Goal: Task Accomplishment & Management: Use online tool/utility

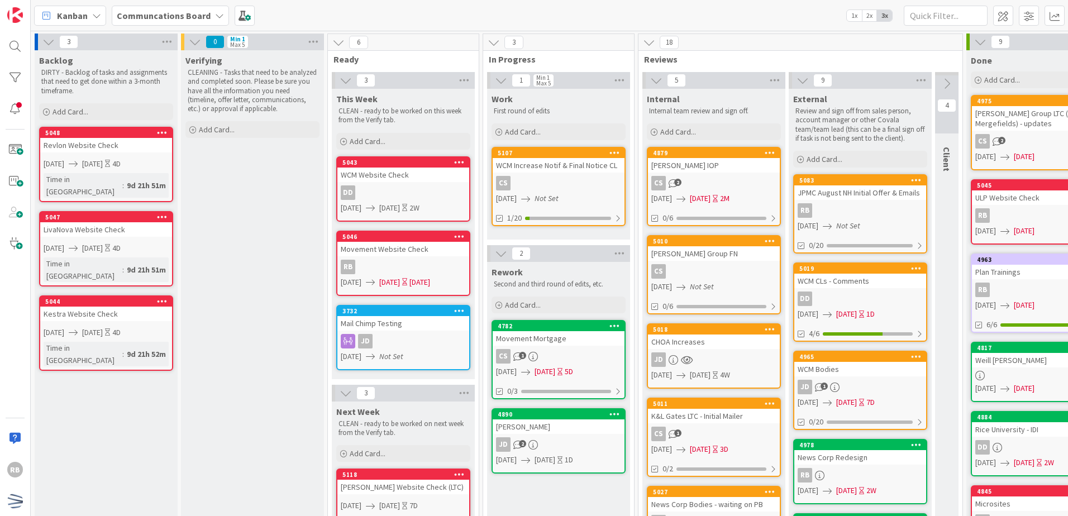
click at [440, 189] on div "DD" at bounding box center [403, 193] width 132 height 15
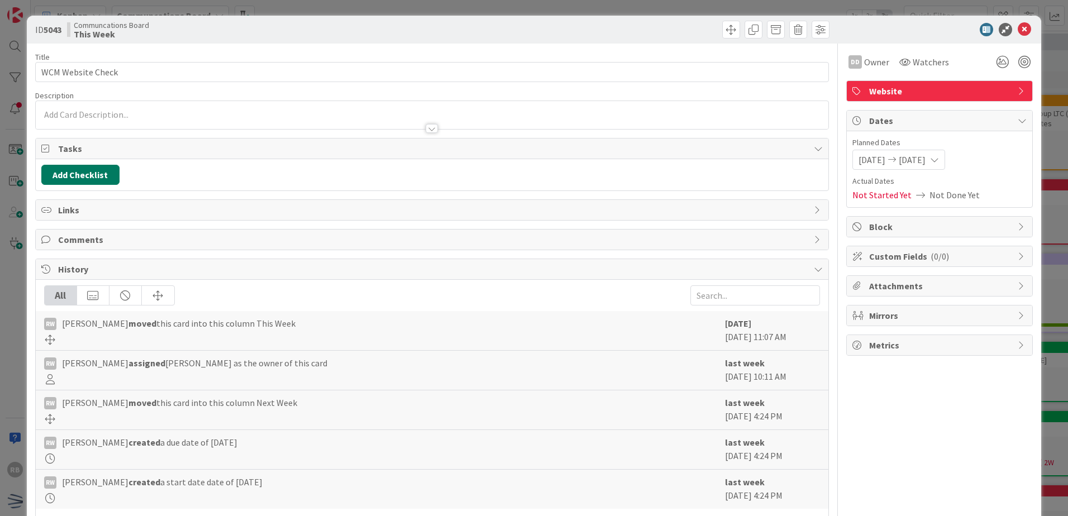
click at [60, 173] on button "Add Checklist" at bounding box center [80, 175] width 78 height 20
click at [85, 277] on link "Load template" at bounding box center [75, 275] width 57 height 11
click at [111, 262] on div "Website Reenrollment" at bounding box center [133, 260] width 184 height 20
click at [63, 258] on button "Add" at bounding box center [62, 254] width 30 height 20
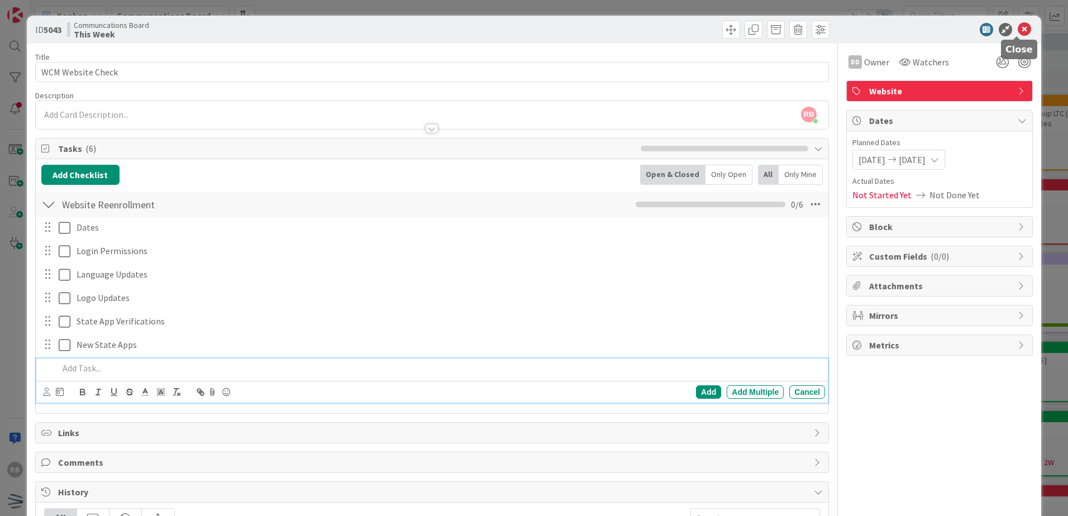
click at [1018, 31] on icon at bounding box center [1024, 29] width 13 height 13
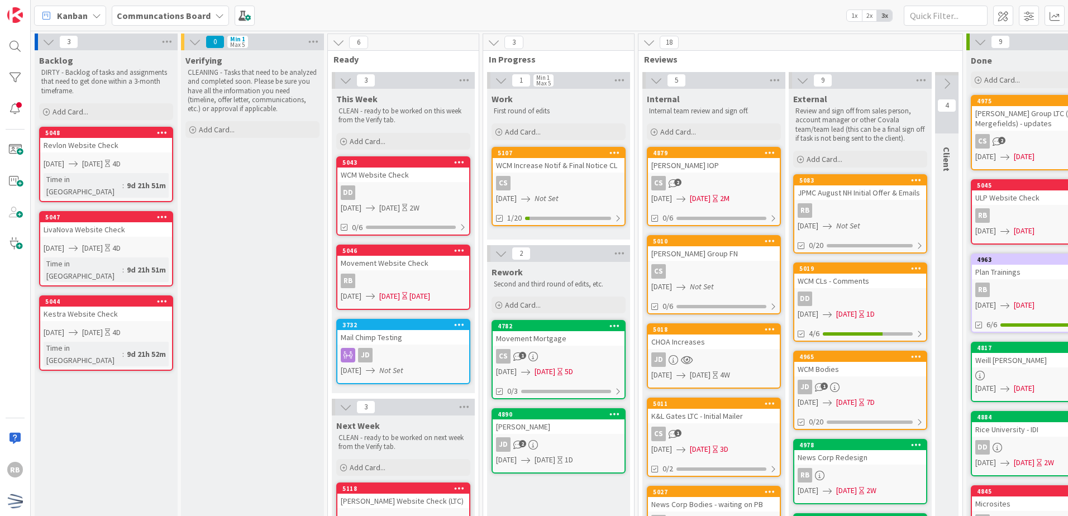
click at [412, 278] on div "RB" at bounding box center [403, 281] width 132 height 15
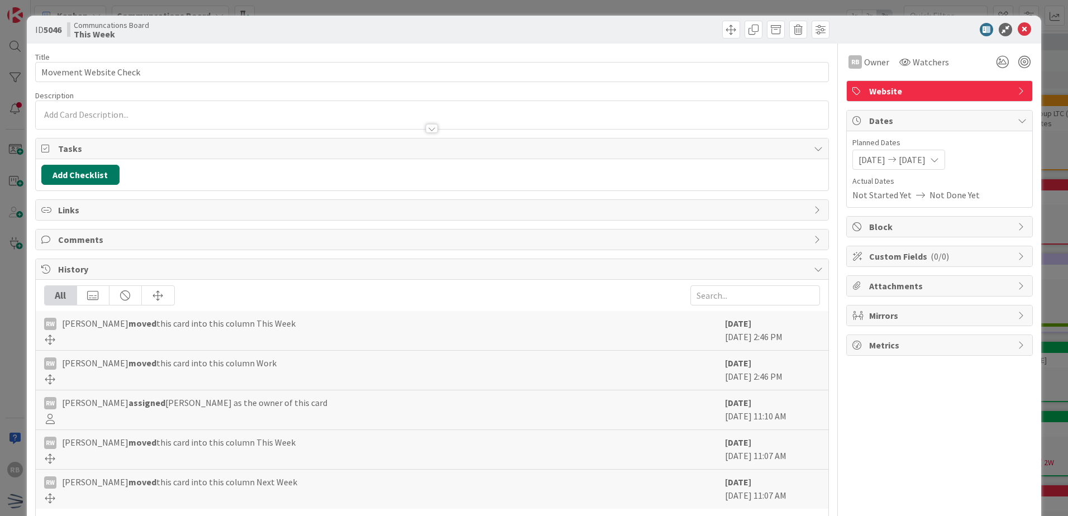
click at [94, 177] on button "Add Checklist" at bounding box center [80, 175] width 78 height 20
click at [64, 278] on link "Load template" at bounding box center [75, 275] width 57 height 11
click at [102, 260] on div "Website Reenrollment" at bounding box center [133, 260] width 184 height 20
click at [56, 254] on button "Add" at bounding box center [62, 254] width 30 height 20
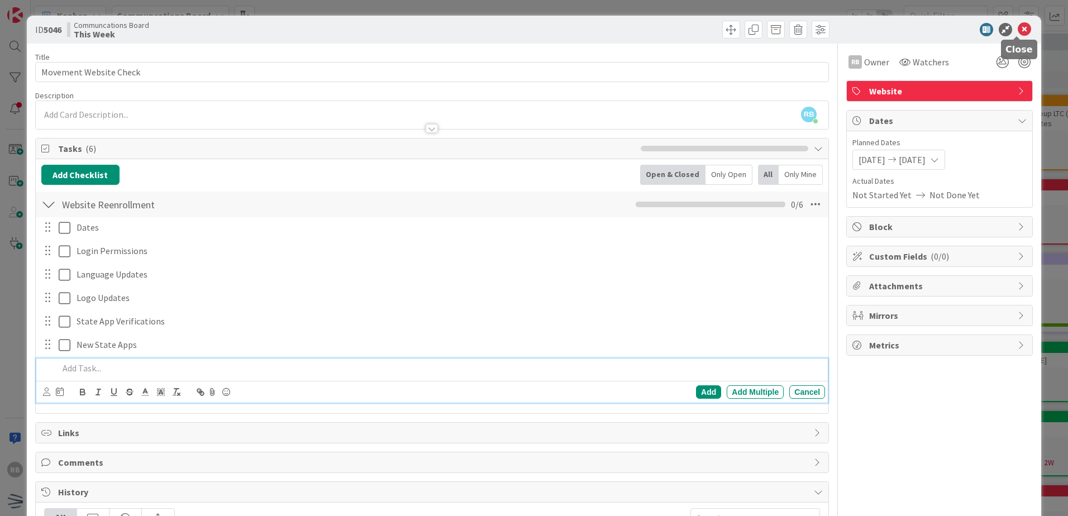
click at [1018, 30] on icon at bounding box center [1024, 29] width 13 height 13
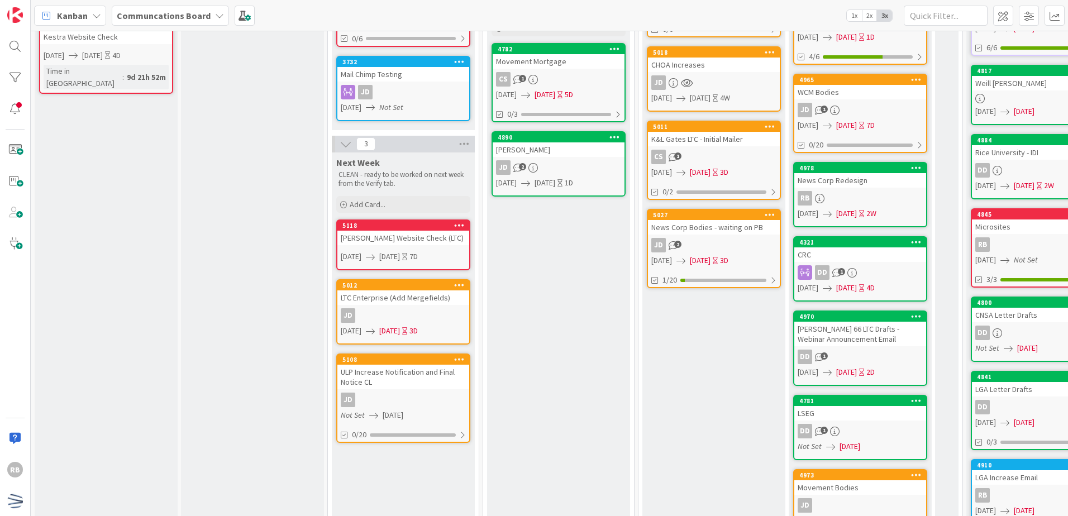
scroll to position [279, 0]
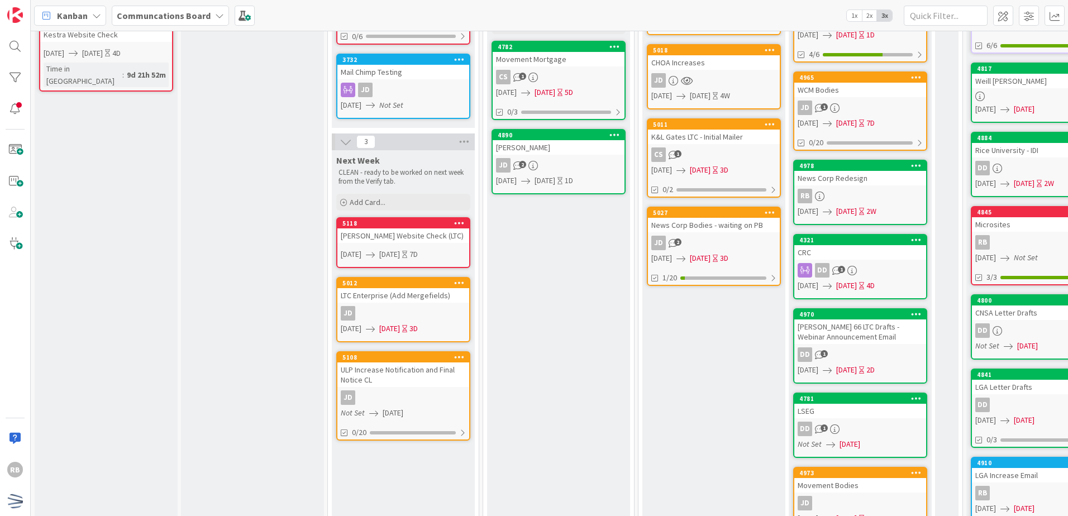
click at [434, 237] on div "[PERSON_NAME] Website Check (LTC)" at bounding box center [403, 236] width 132 height 15
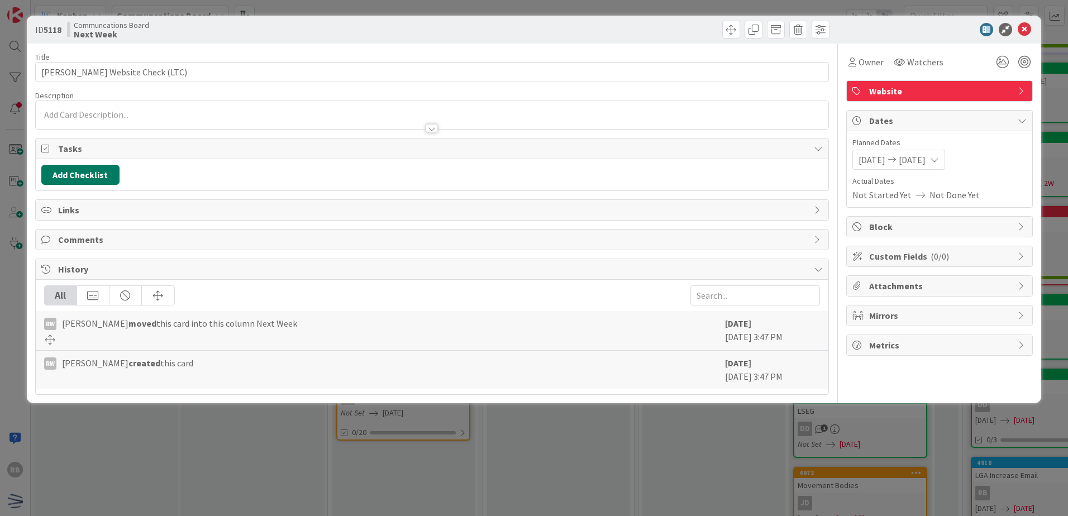
click at [81, 174] on button "Add Checklist" at bounding box center [80, 175] width 78 height 20
click at [74, 278] on link "Load template" at bounding box center [75, 275] width 57 height 11
click at [211, 198] on button "Back" at bounding box center [200, 198] width 27 height 12
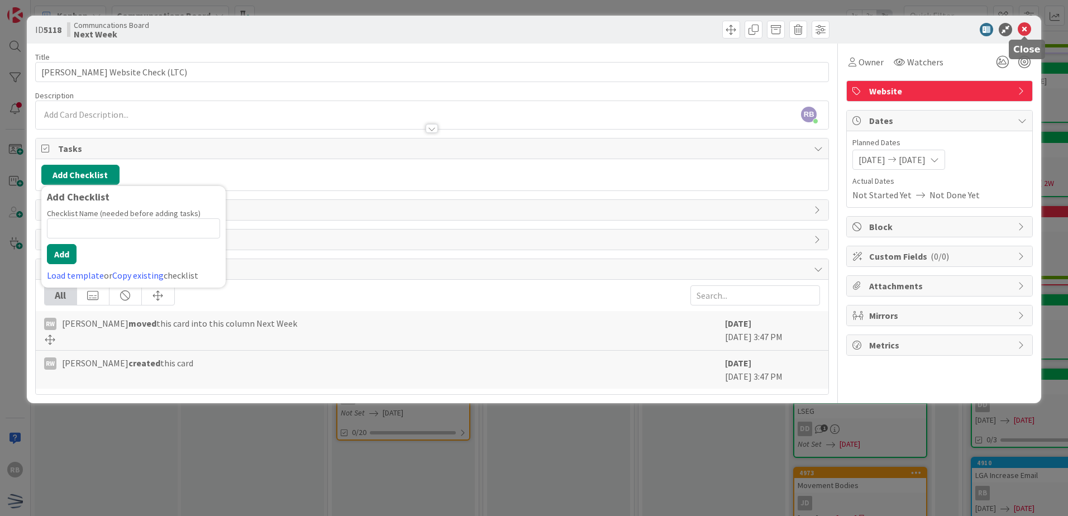
click at [1025, 28] on icon at bounding box center [1024, 29] width 13 height 13
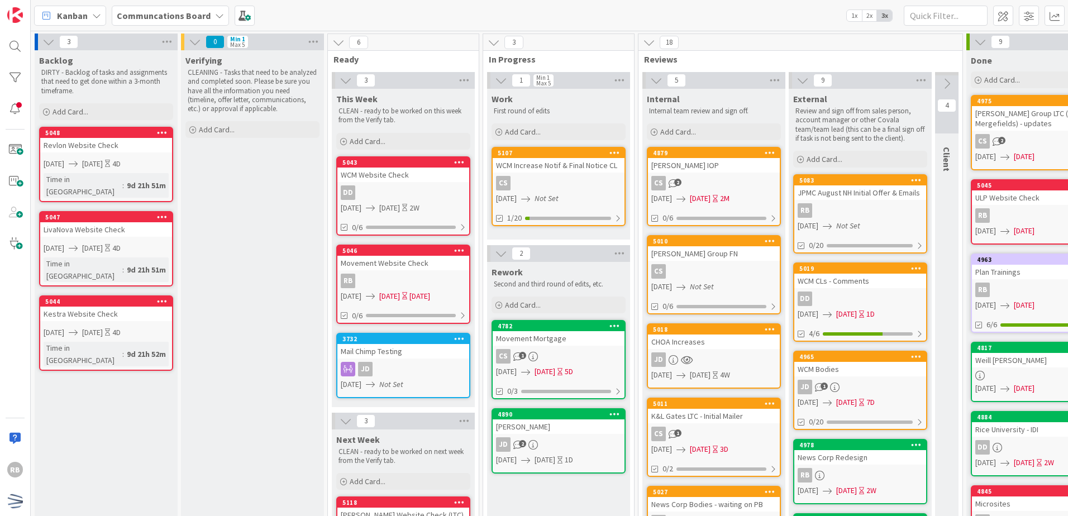
click at [133, 144] on div "Revlon Website Check" at bounding box center [106, 145] width 132 height 15
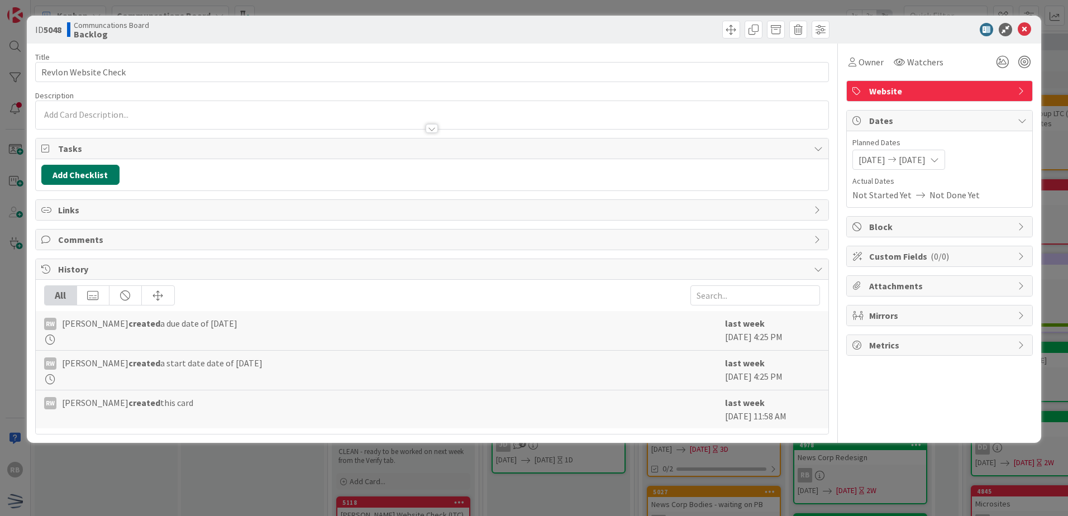
click at [88, 176] on button "Add Checklist" at bounding box center [80, 175] width 78 height 20
click at [75, 277] on link "Load template" at bounding box center [75, 275] width 57 height 11
click at [80, 262] on div "Website Reenrollment" at bounding box center [133, 260] width 184 height 20
click at [71, 259] on button "Add" at bounding box center [62, 254] width 30 height 20
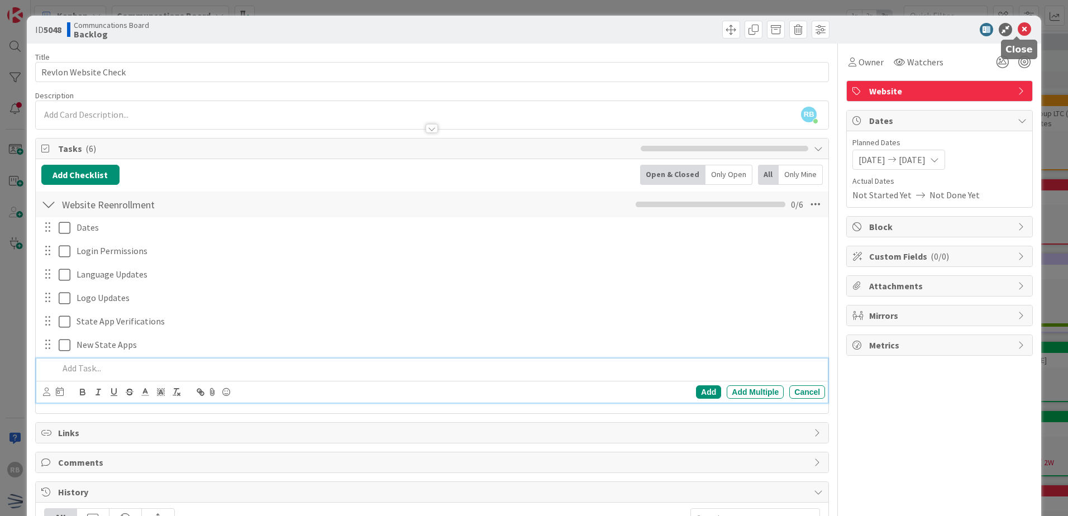
click at [1018, 33] on icon at bounding box center [1024, 29] width 13 height 13
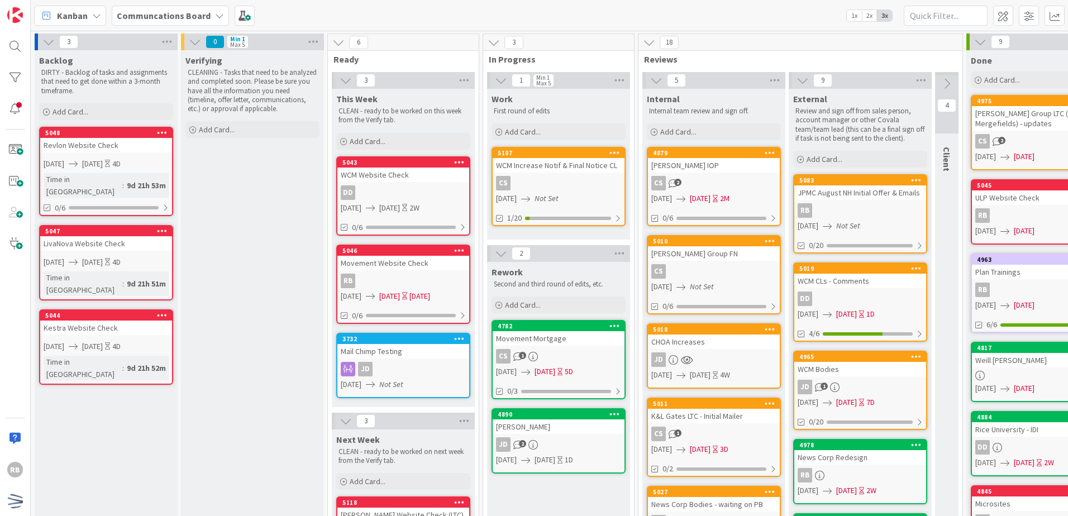
click at [85, 240] on link "5047 LivaNova Website Check [DATE] [DATE] 4D Time in [GEOGRAPHIC_DATA] : 9d 21h…" at bounding box center [106, 262] width 134 height 75
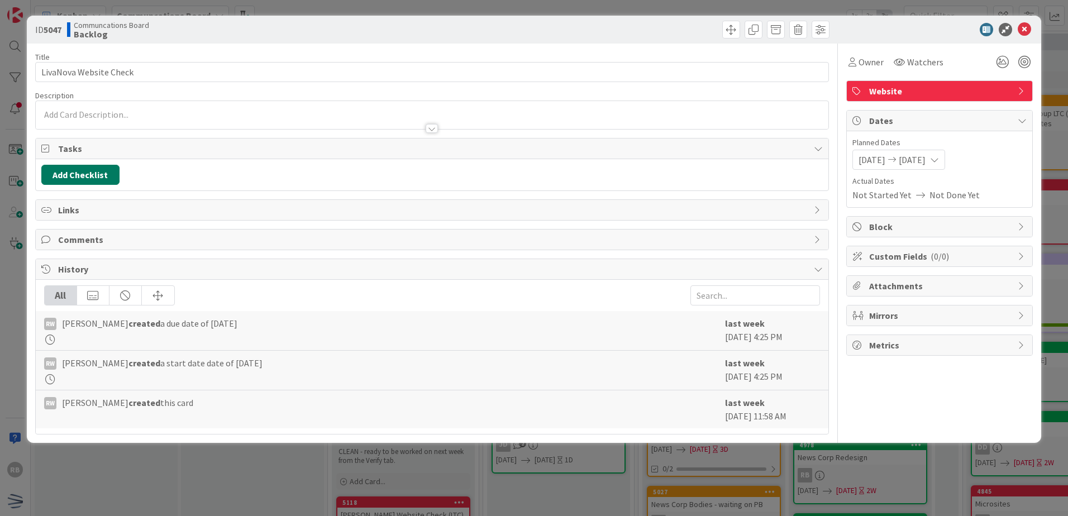
click at [75, 178] on button "Add Checklist" at bounding box center [80, 175] width 78 height 20
click at [65, 275] on link "Load template" at bounding box center [75, 275] width 57 height 11
click at [110, 263] on div "Website Reenrollment" at bounding box center [133, 260] width 184 height 20
click at [61, 254] on button "Add" at bounding box center [62, 254] width 30 height 20
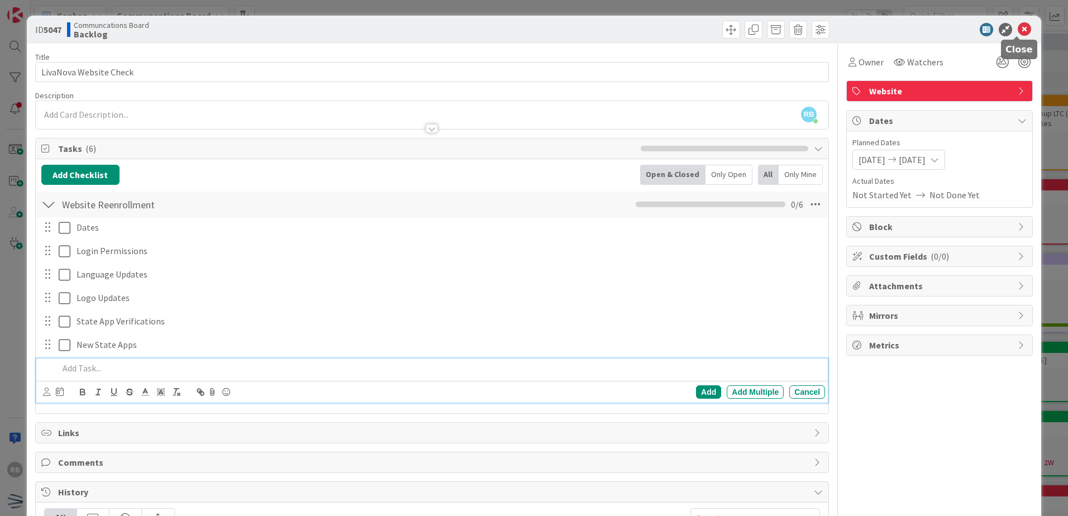
click at [1019, 29] on icon at bounding box center [1024, 29] width 13 height 13
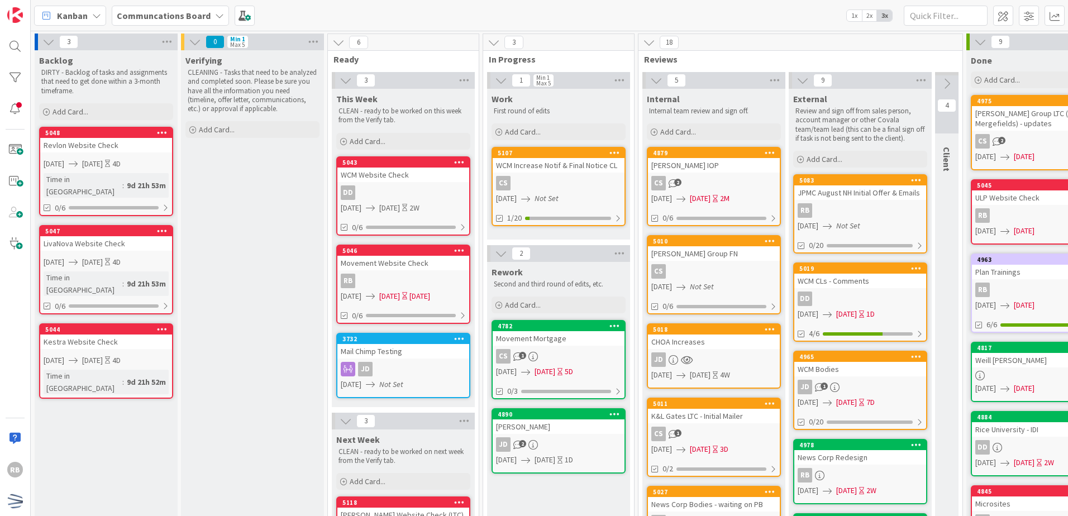
click at [121, 335] on div "Kestra Website Check" at bounding box center [106, 342] width 132 height 15
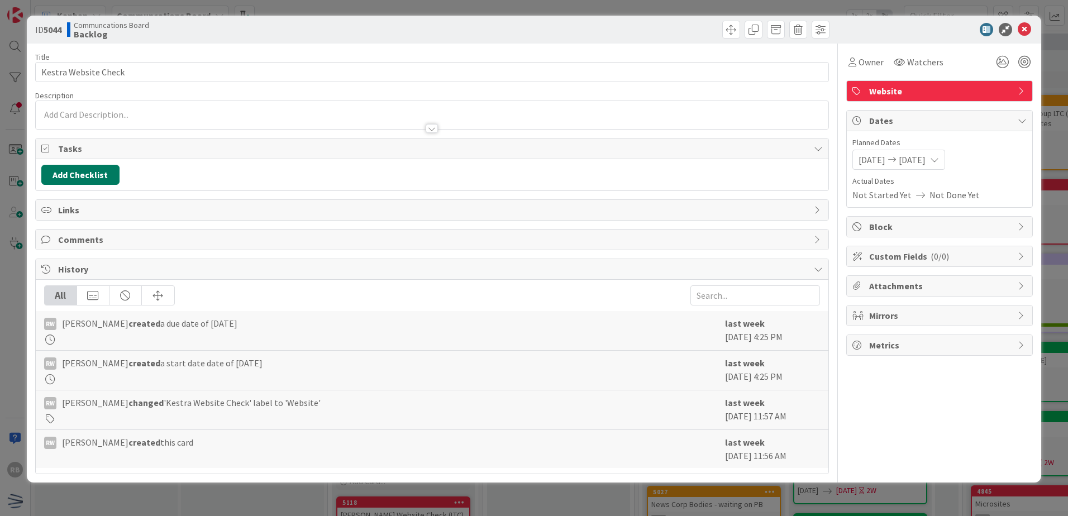
click at [80, 175] on button "Add Checklist" at bounding box center [80, 175] width 78 height 20
click at [68, 257] on button "Add" at bounding box center [62, 254] width 30 height 20
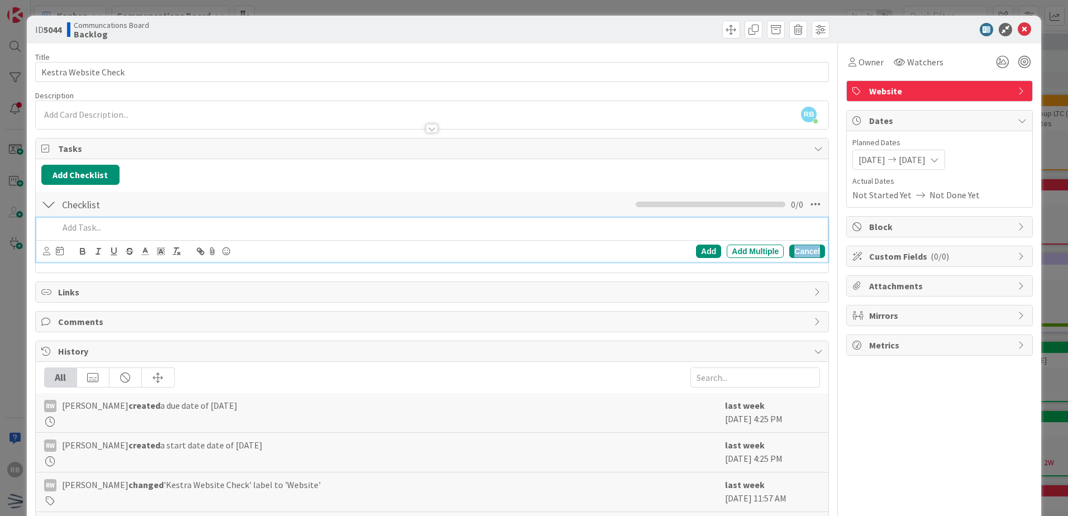
click at [807, 251] on div "Cancel" at bounding box center [808, 251] width 36 height 13
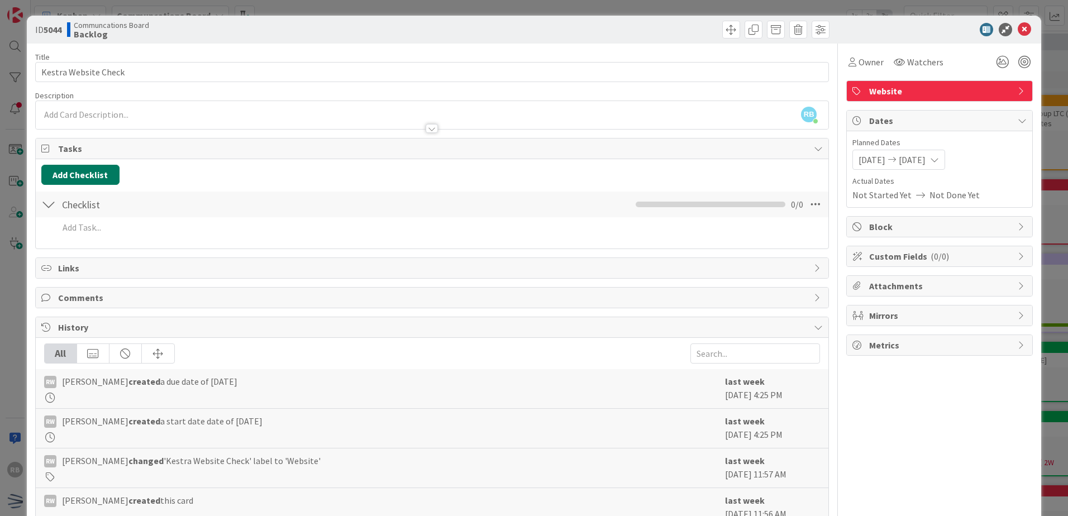
click at [85, 179] on button "Add Checklist" at bounding box center [80, 175] width 78 height 20
click at [74, 274] on link "Load template" at bounding box center [75, 275] width 57 height 11
click at [78, 259] on div "Website Reenrollment" at bounding box center [133, 260] width 184 height 20
click at [61, 254] on button "Add" at bounding box center [62, 254] width 30 height 20
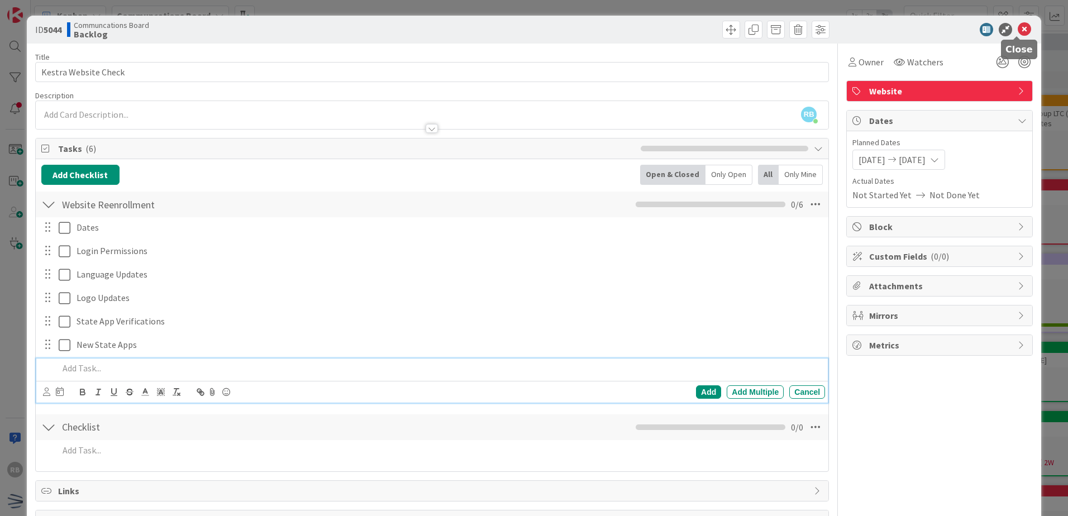
click at [1018, 30] on icon at bounding box center [1024, 29] width 13 height 13
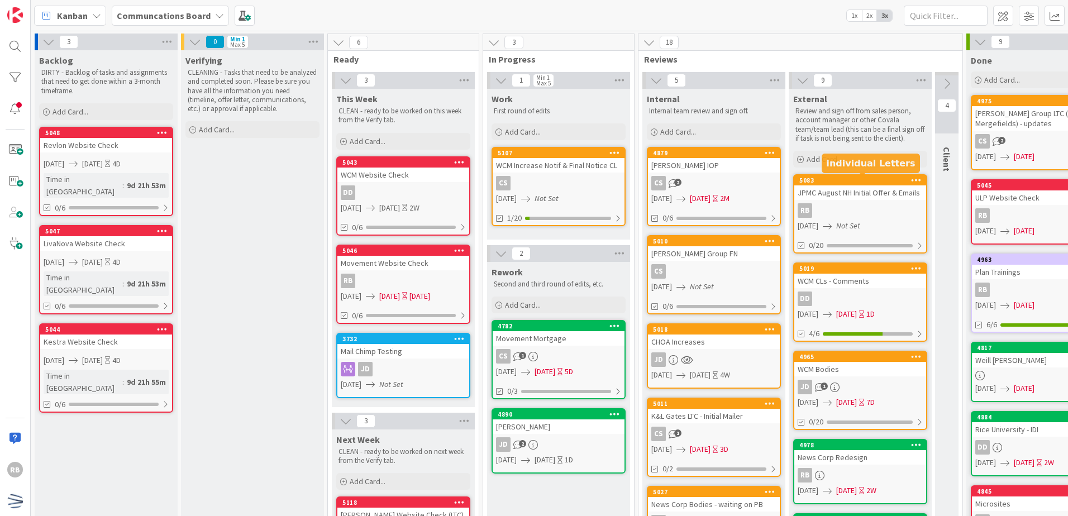
click at [883, 183] on div "5083" at bounding box center [863, 181] width 127 height 8
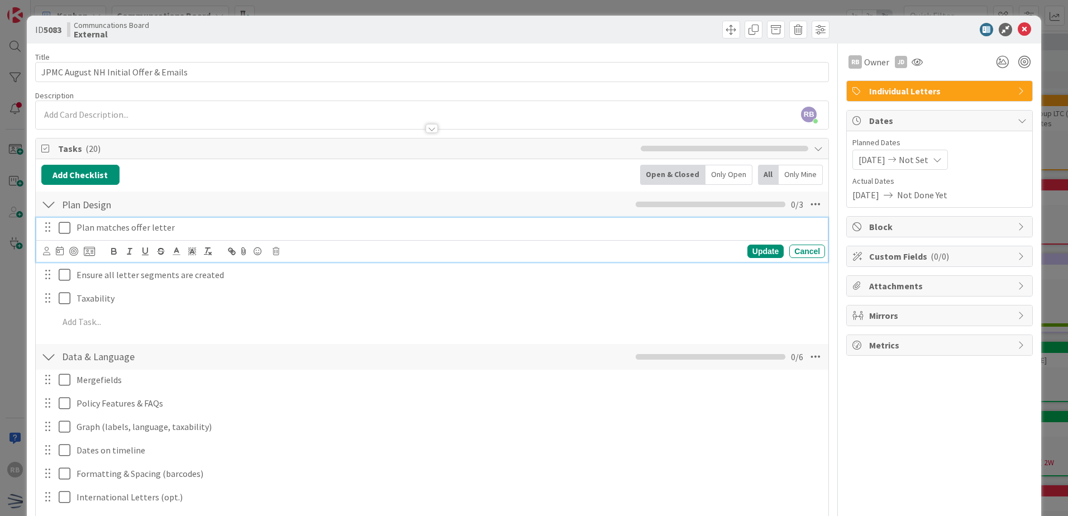
click at [65, 226] on icon at bounding box center [65, 227] width 12 height 13
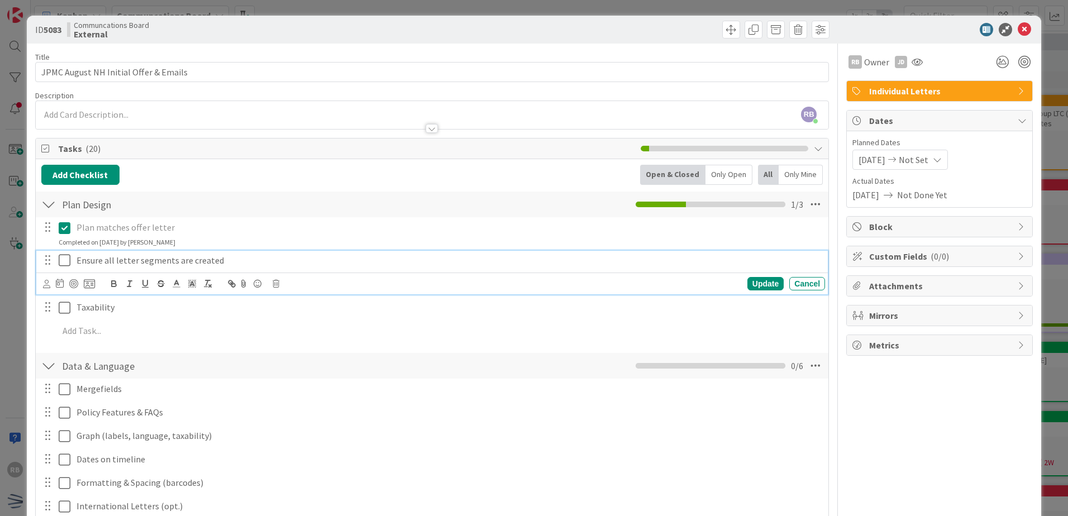
click at [65, 266] on icon at bounding box center [65, 260] width 12 height 13
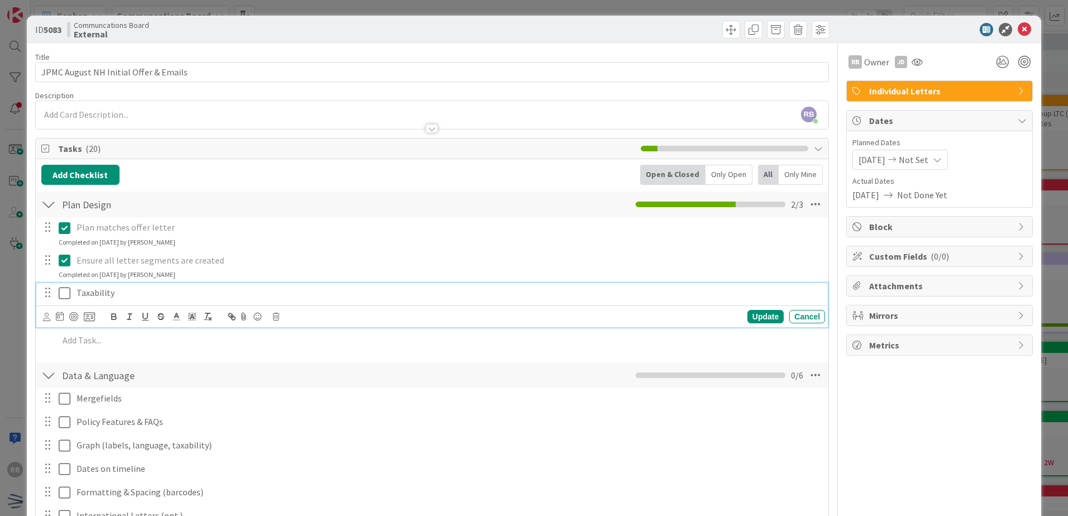
click at [68, 296] on icon at bounding box center [65, 293] width 12 height 13
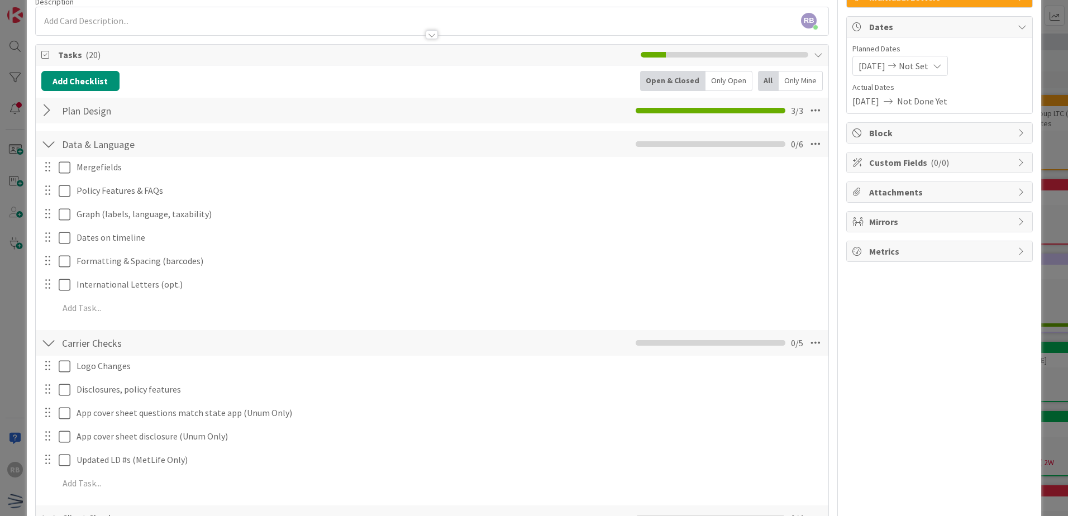
scroll to position [112, 0]
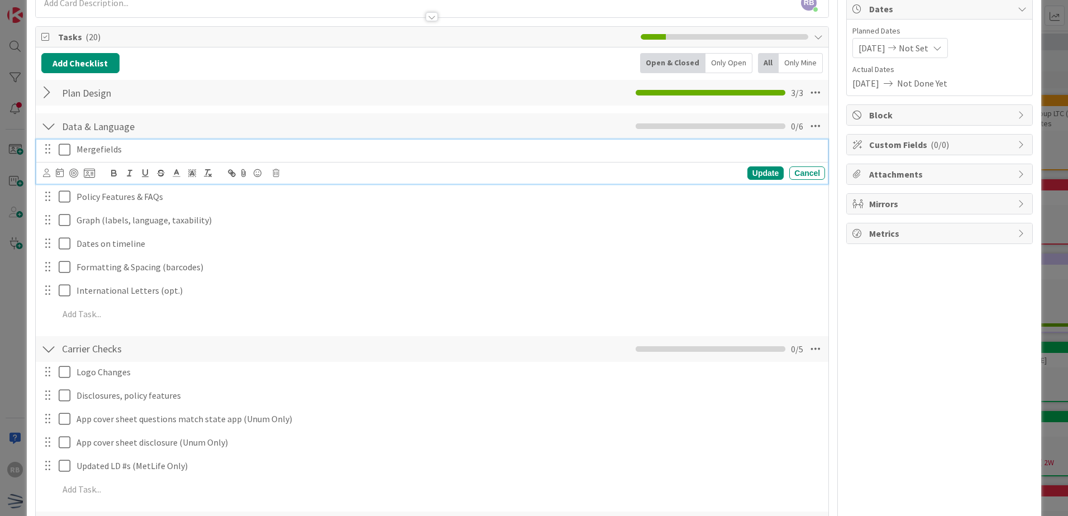
click at [66, 153] on icon at bounding box center [65, 149] width 12 height 13
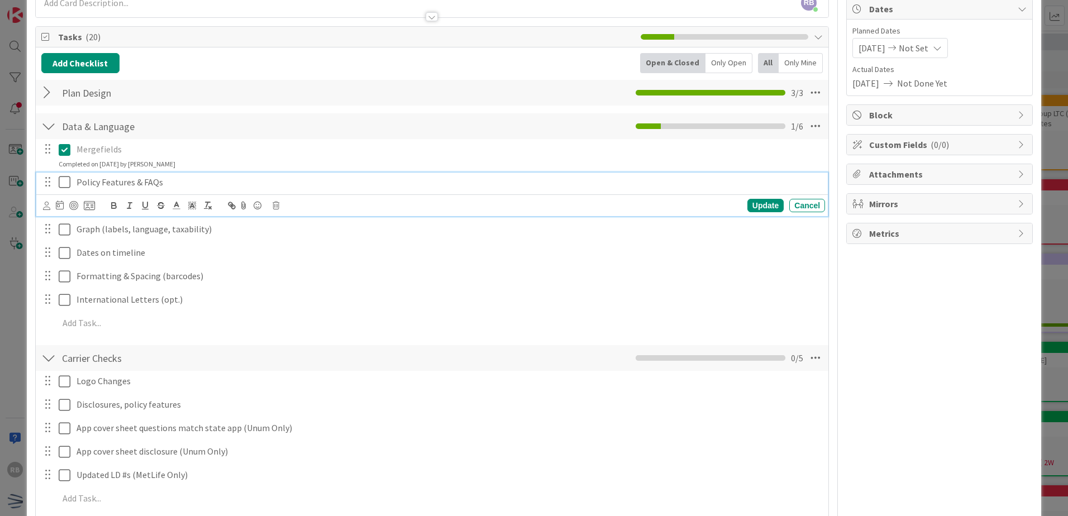
click at [64, 182] on icon at bounding box center [65, 181] width 12 height 13
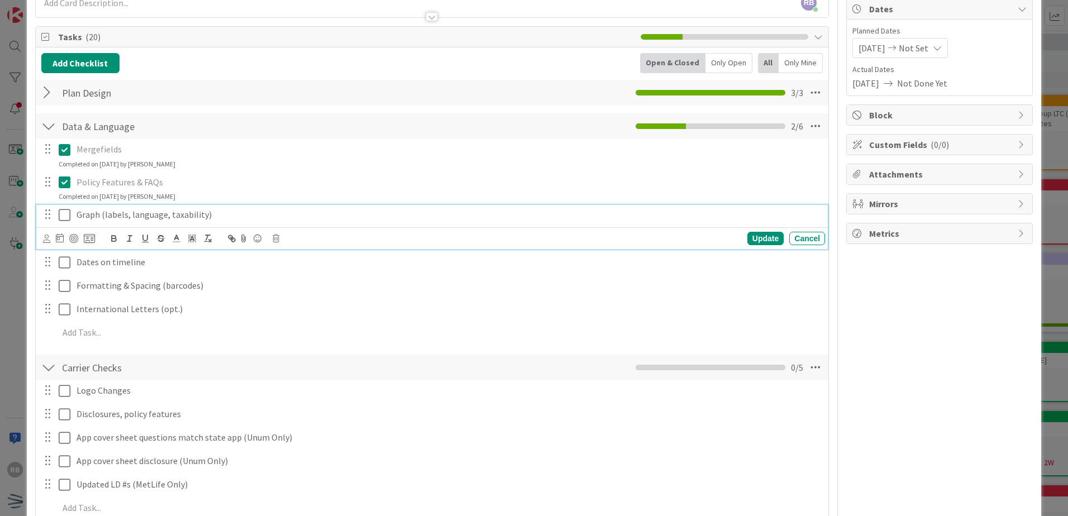
click at [65, 219] on icon at bounding box center [65, 214] width 12 height 13
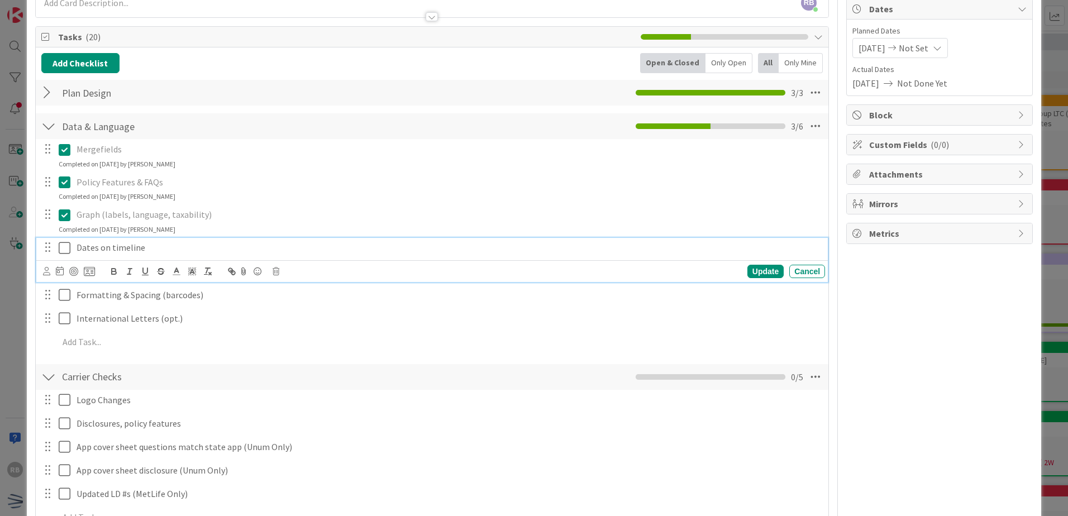
click at [63, 249] on icon at bounding box center [65, 247] width 12 height 13
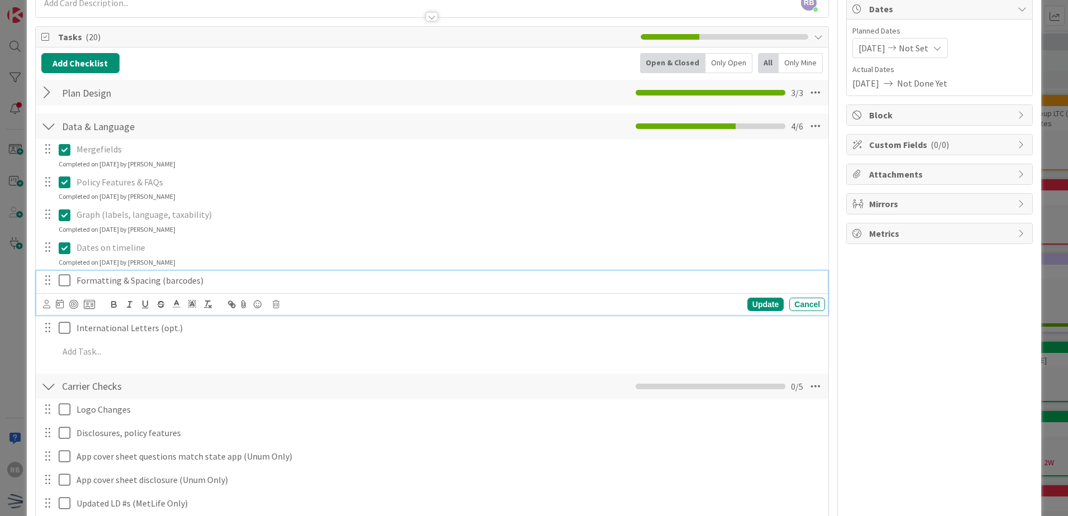
click at [65, 279] on icon at bounding box center [65, 280] width 12 height 13
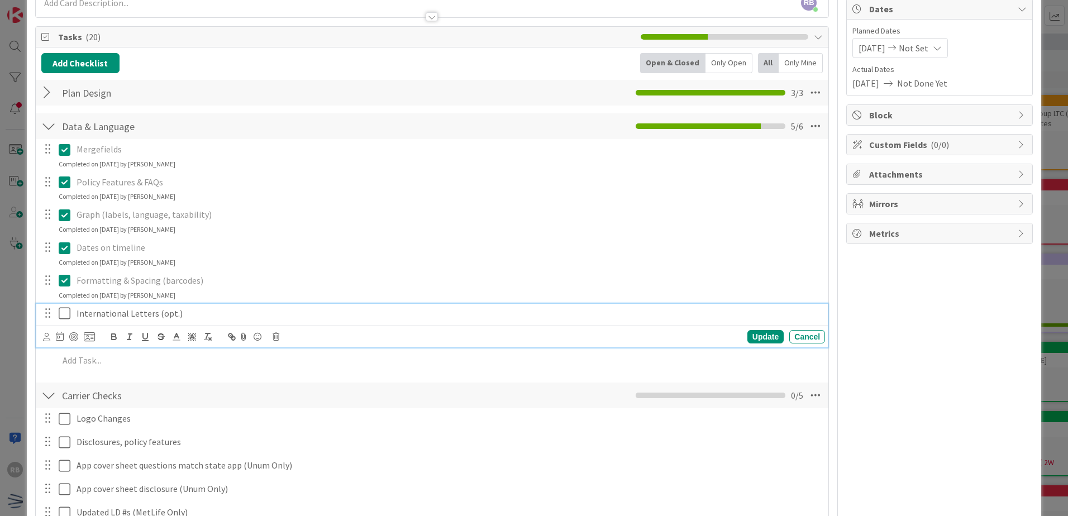
click at [65, 310] on icon at bounding box center [65, 313] width 12 height 13
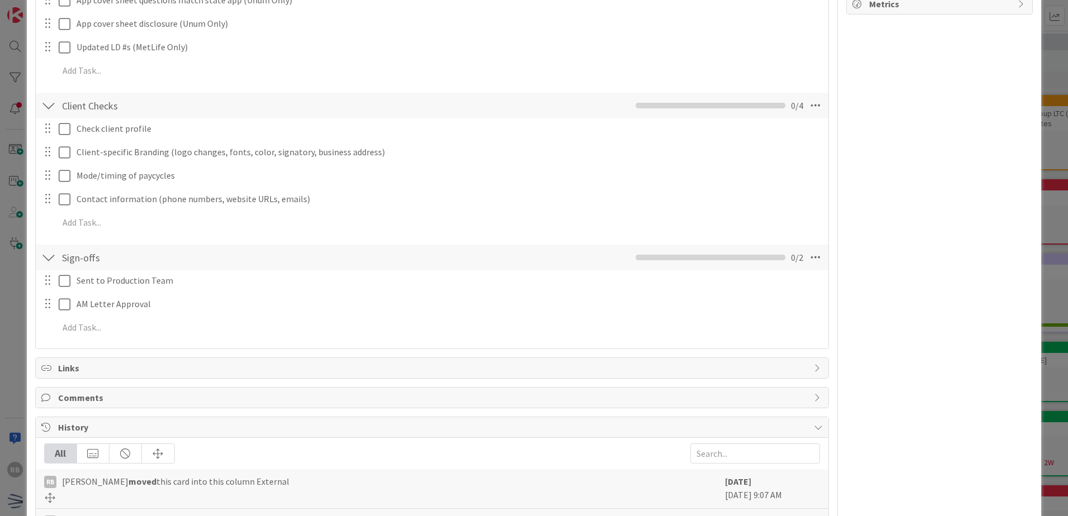
scroll to position [224, 0]
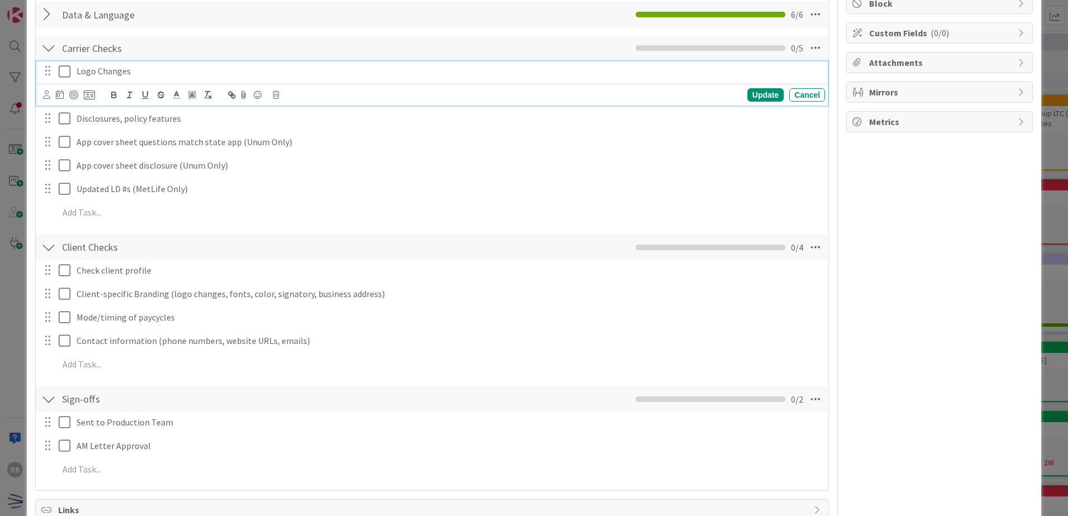
click at [66, 69] on icon at bounding box center [65, 71] width 12 height 13
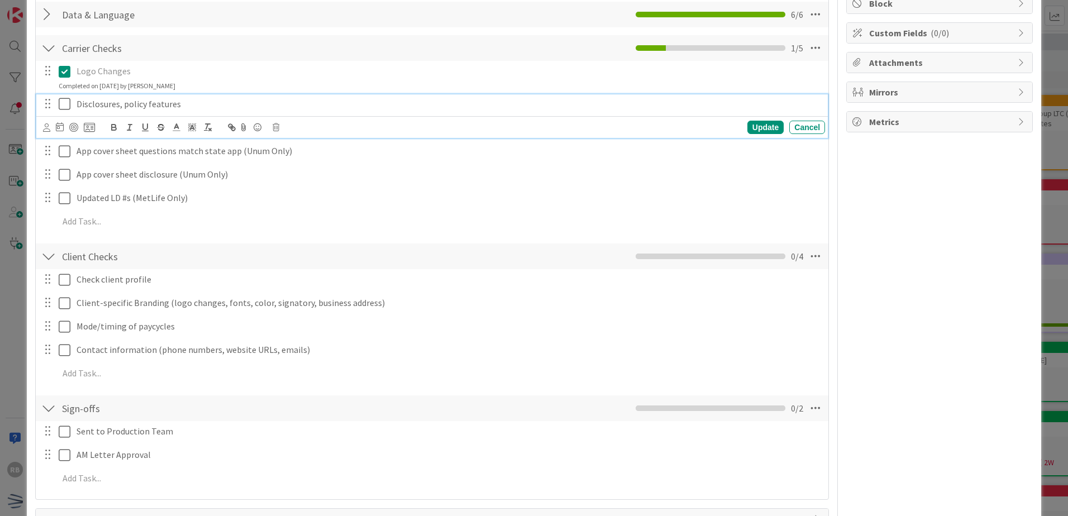
click at [65, 107] on icon at bounding box center [65, 103] width 12 height 13
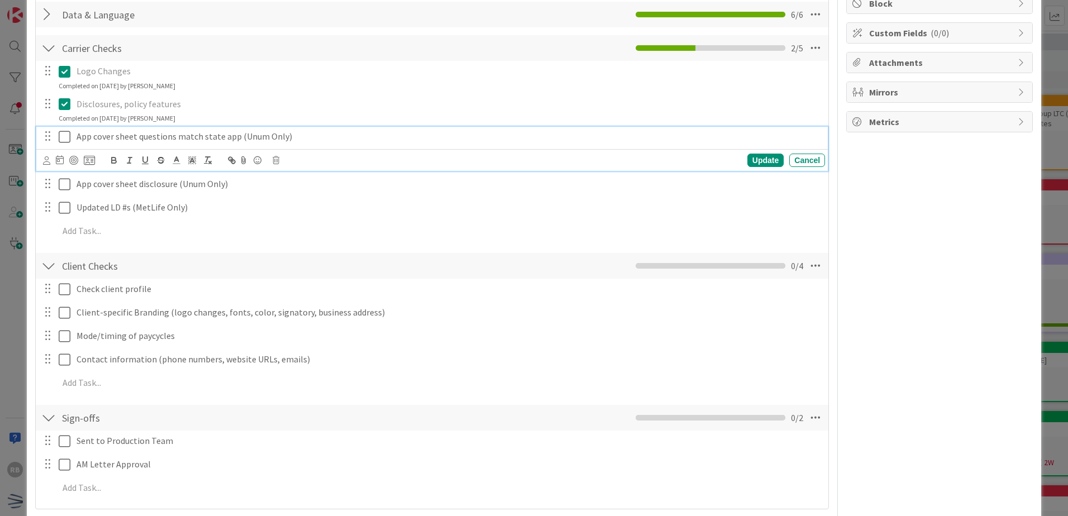
click at [69, 143] on icon at bounding box center [65, 136] width 12 height 13
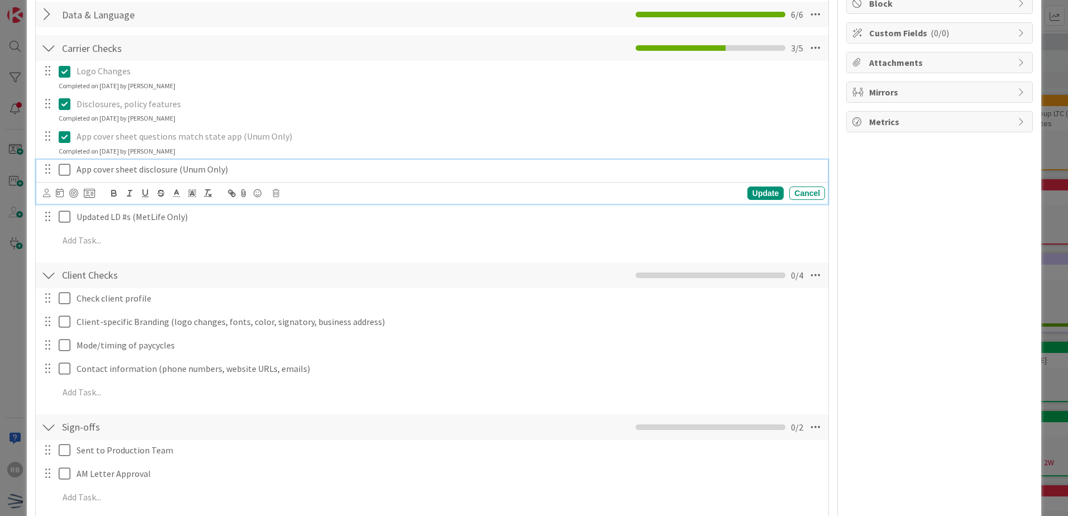
click at [65, 170] on icon at bounding box center [65, 169] width 12 height 13
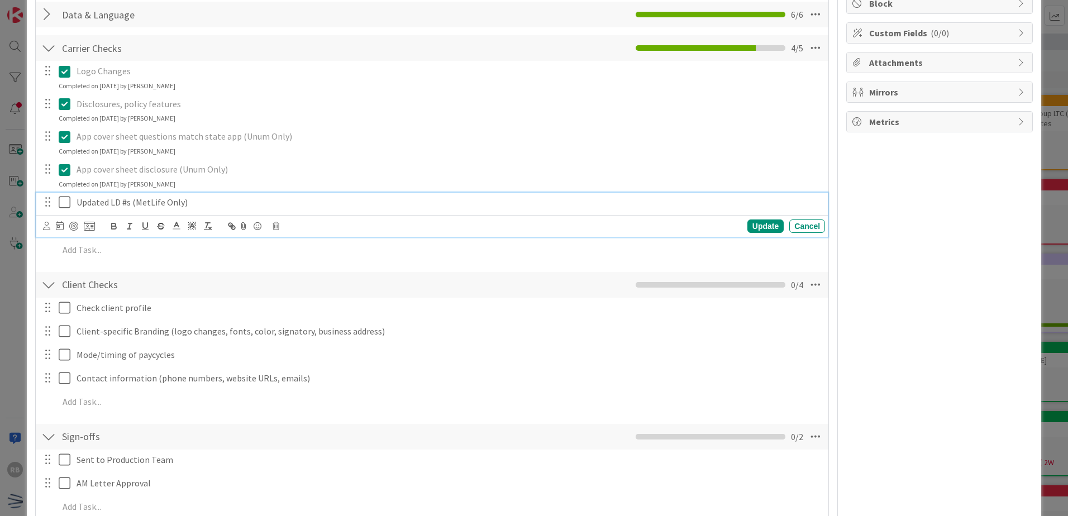
click at [63, 201] on icon at bounding box center [65, 202] width 12 height 13
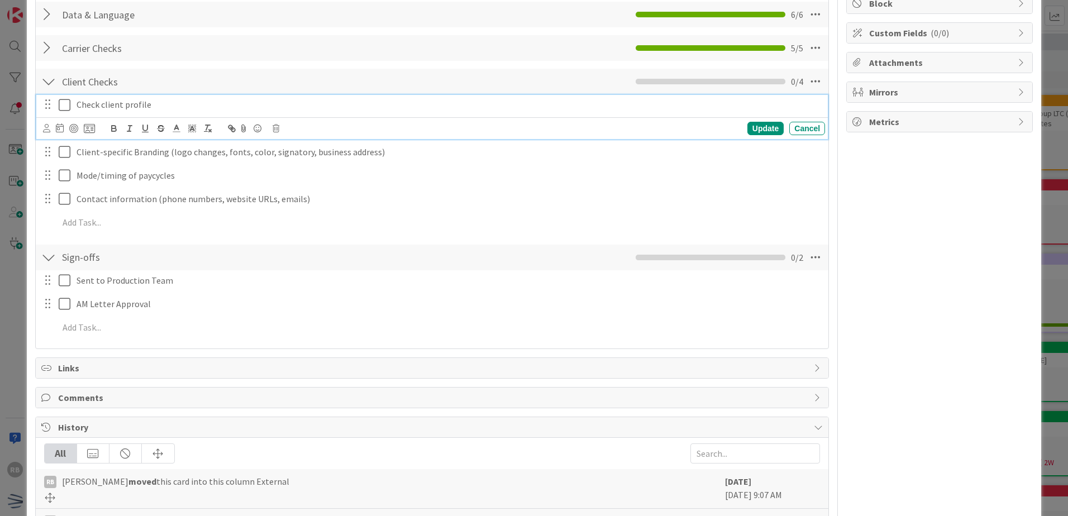
click at [65, 107] on icon at bounding box center [65, 104] width 12 height 13
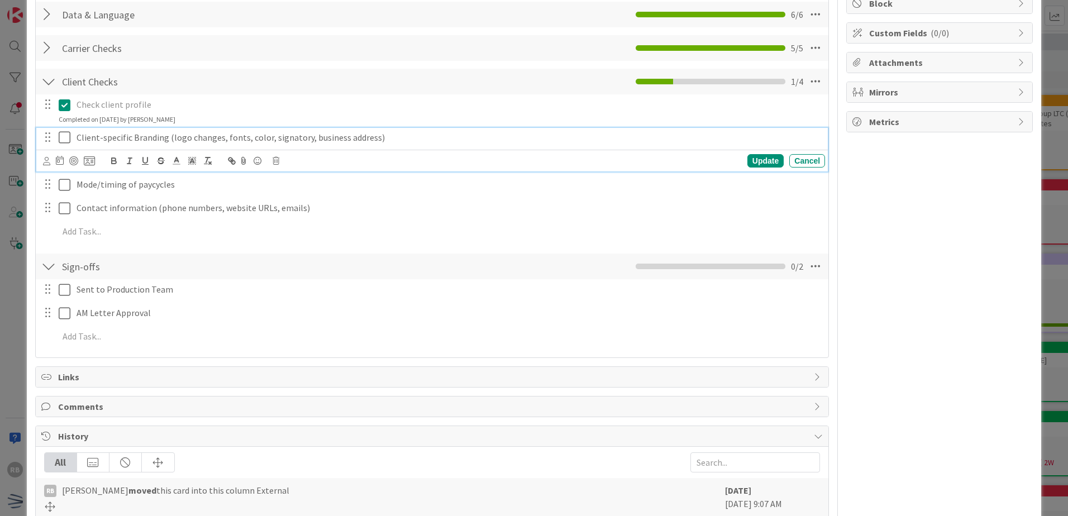
click at [67, 140] on icon at bounding box center [65, 137] width 12 height 13
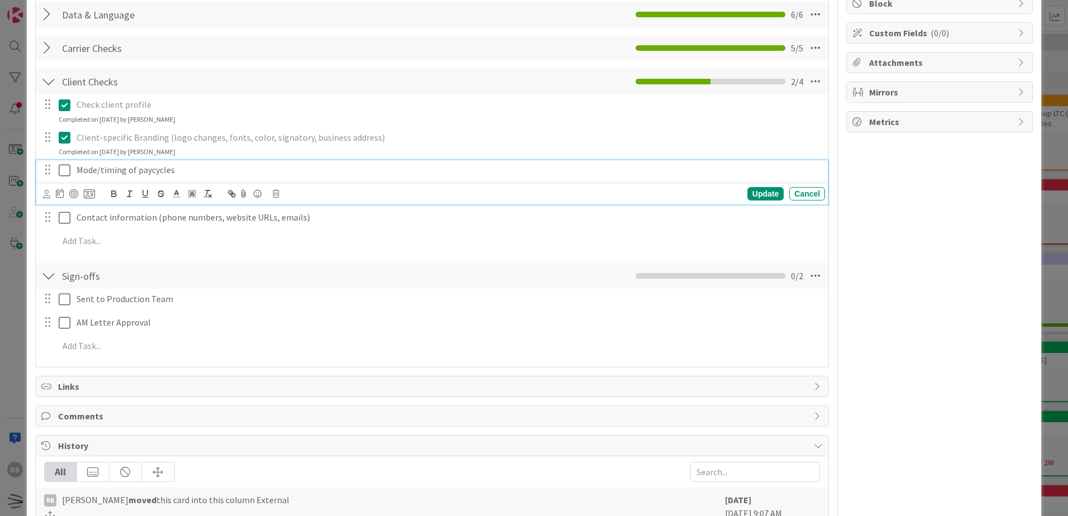
click at [67, 175] on icon at bounding box center [65, 170] width 12 height 13
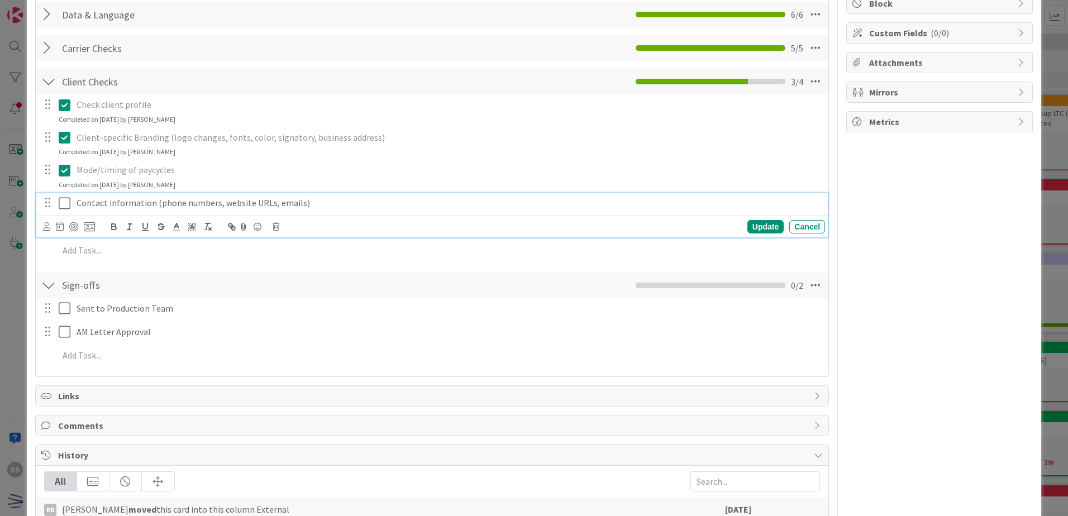
click at [64, 207] on icon at bounding box center [65, 203] width 12 height 13
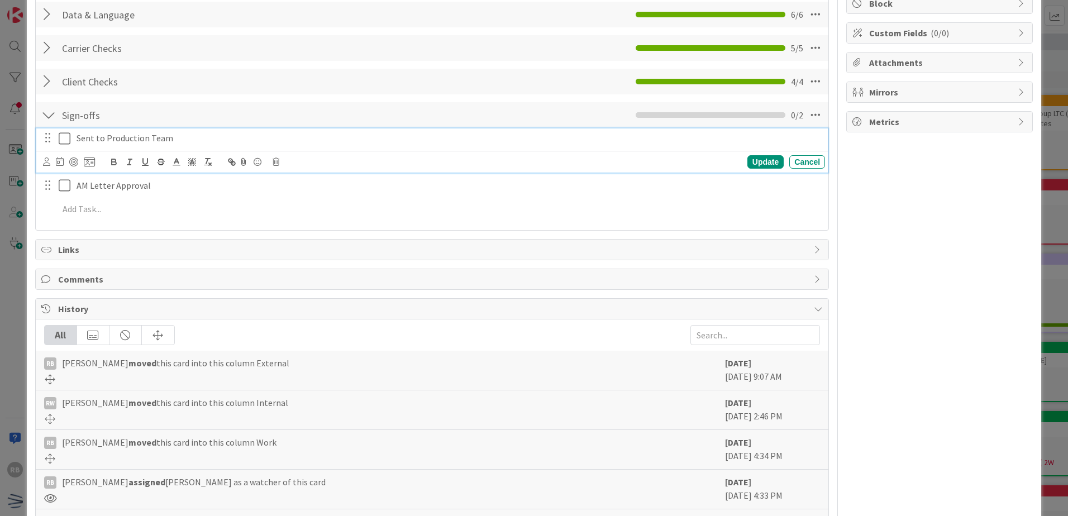
click at [66, 139] on icon at bounding box center [65, 138] width 12 height 13
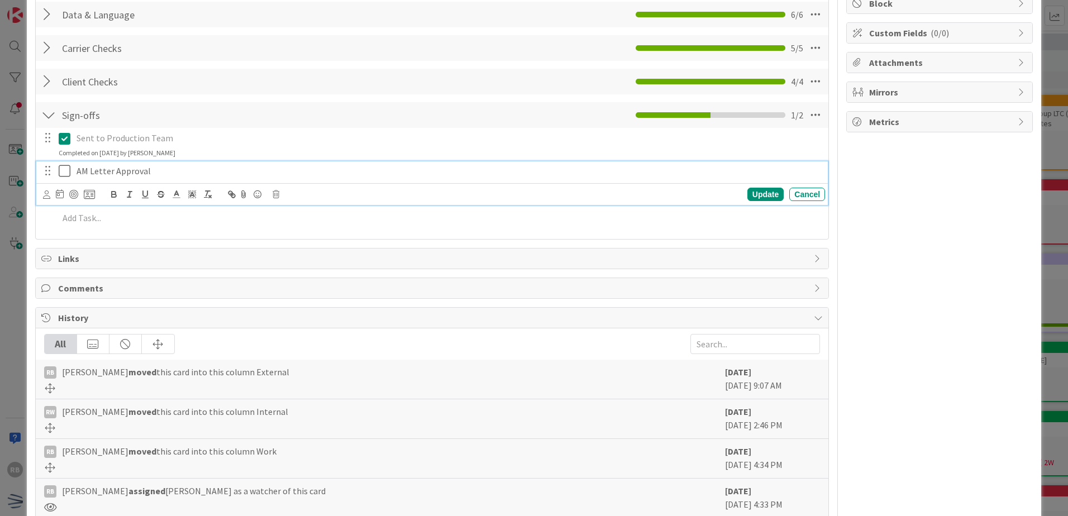
click at [68, 171] on icon at bounding box center [65, 170] width 12 height 13
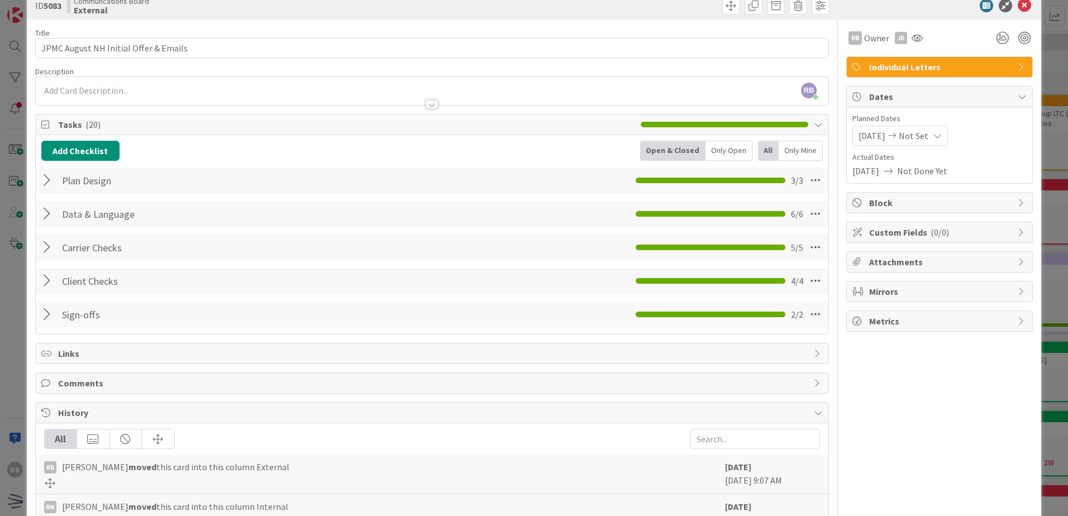
scroll to position [0, 0]
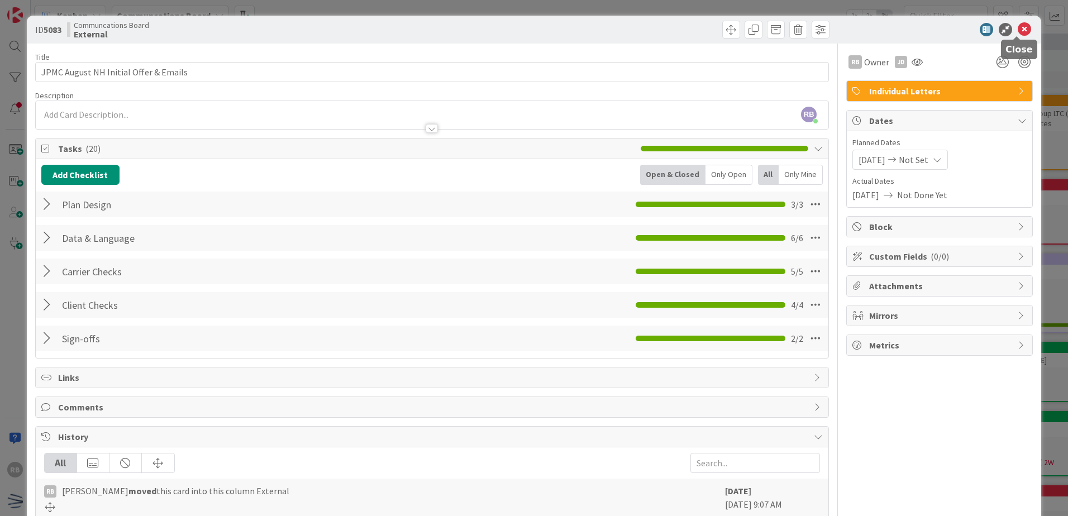
click at [1020, 30] on icon at bounding box center [1024, 29] width 13 height 13
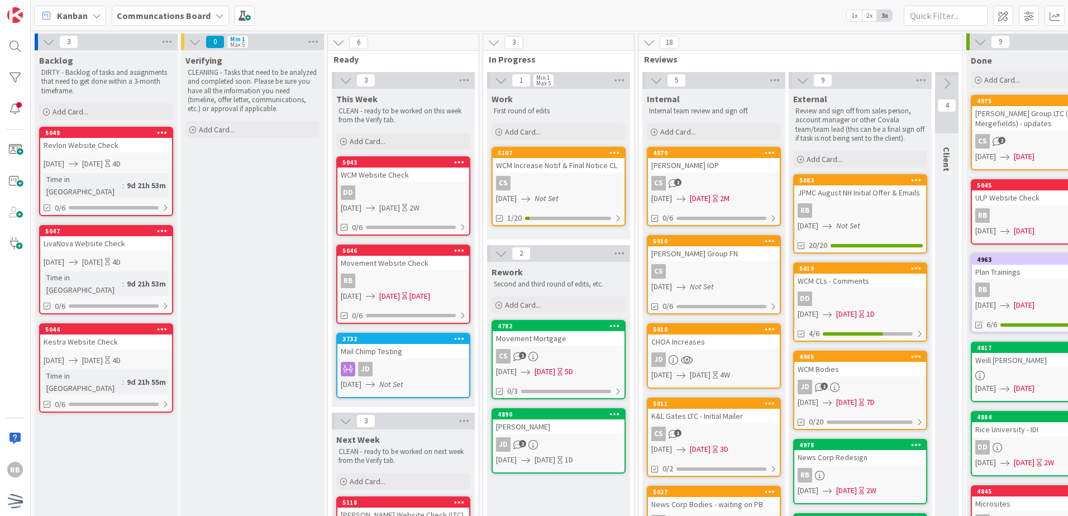
click at [878, 221] on div "[DATE] Not Set" at bounding box center [862, 226] width 129 height 12
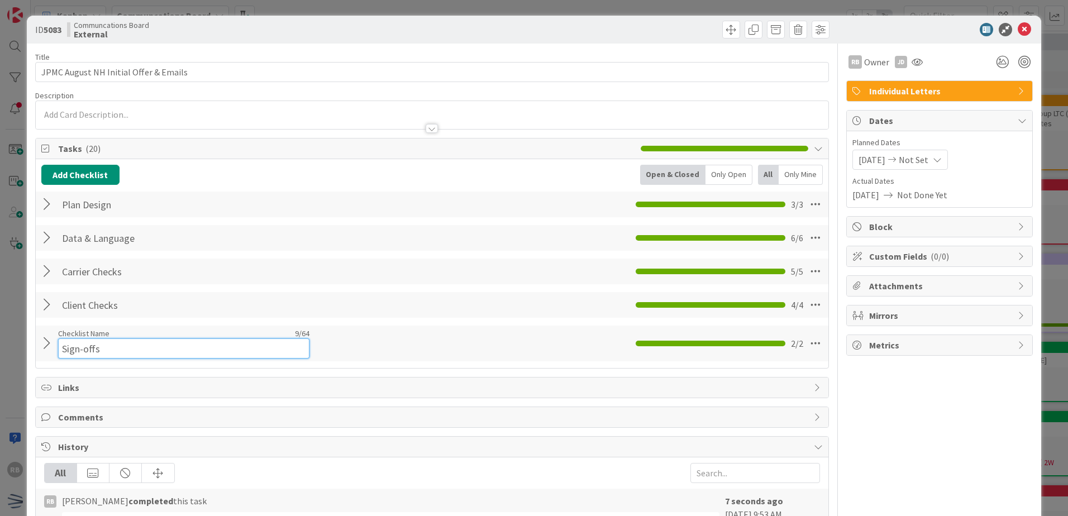
click at [79, 341] on input "Sign-offs" at bounding box center [183, 349] width 251 height 20
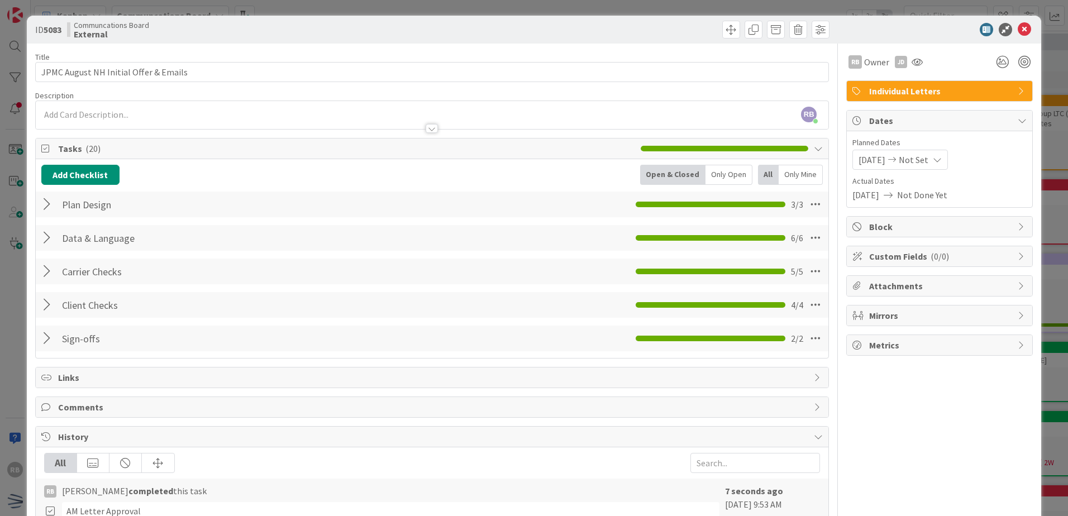
click at [49, 344] on div at bounding box center [48, 339] width 15 height 20
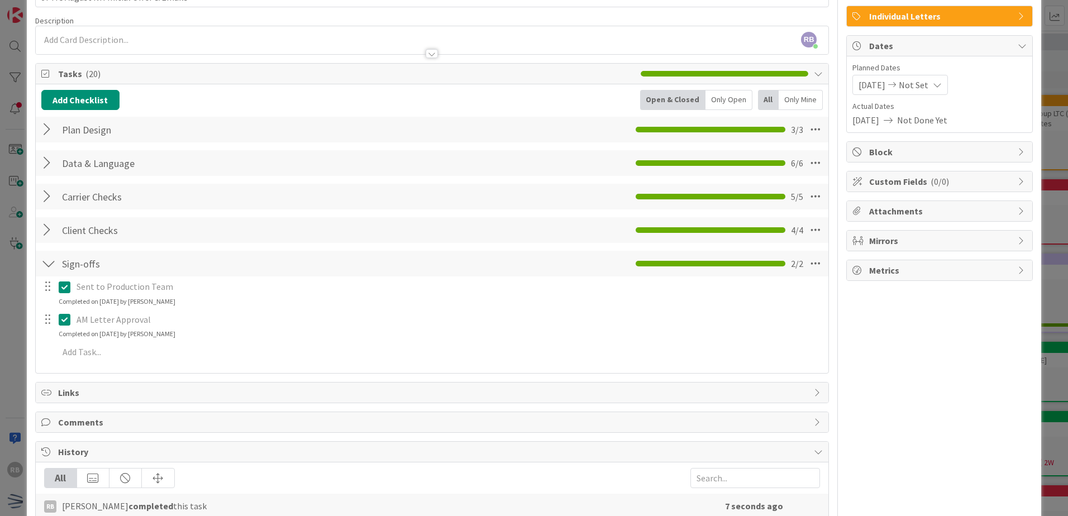
scroll to position [112, 0]
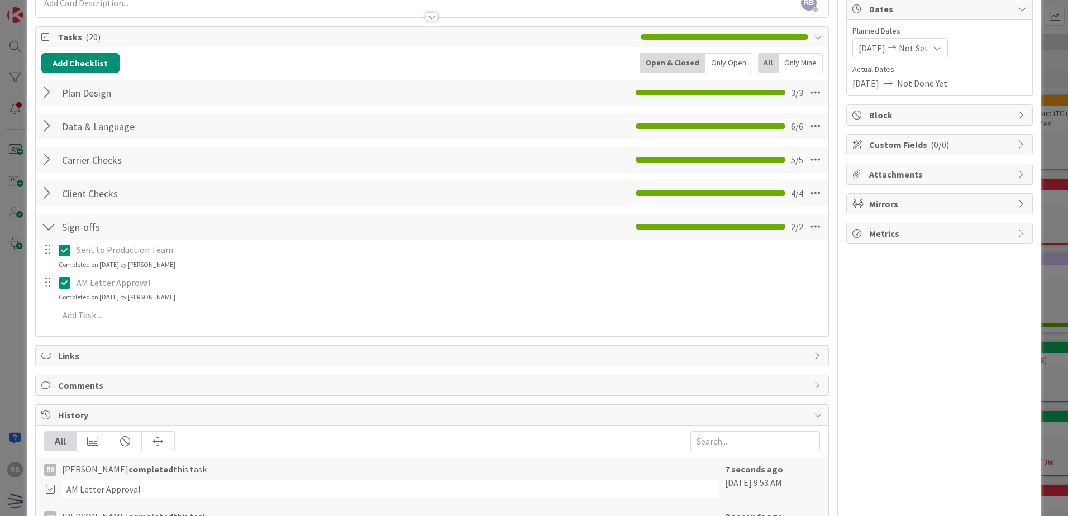
click at [66, 279] on icon at bounding box center [65, 282] width 12 height 13
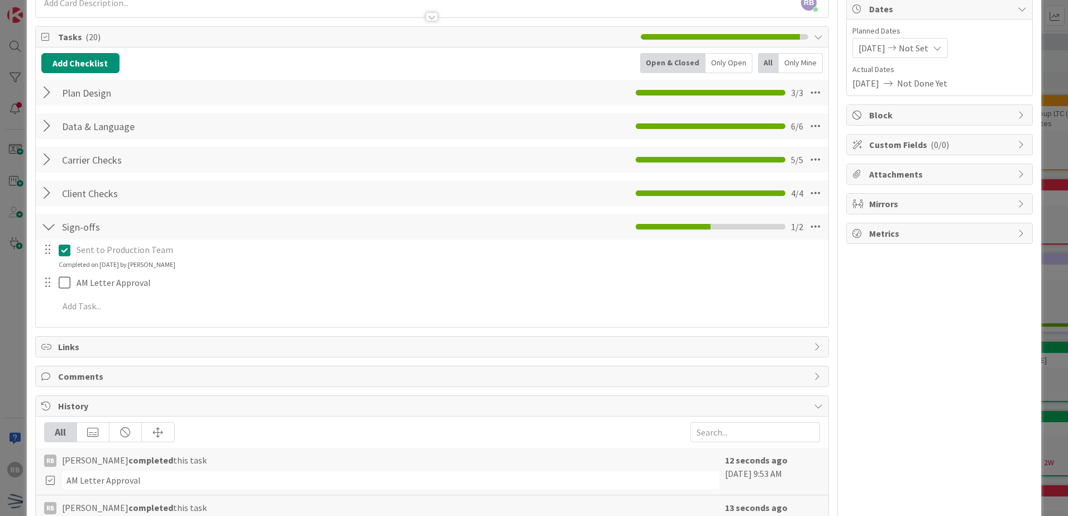
click at [66, 251] on icon at bounding box center [65, 250] width 12 height 13
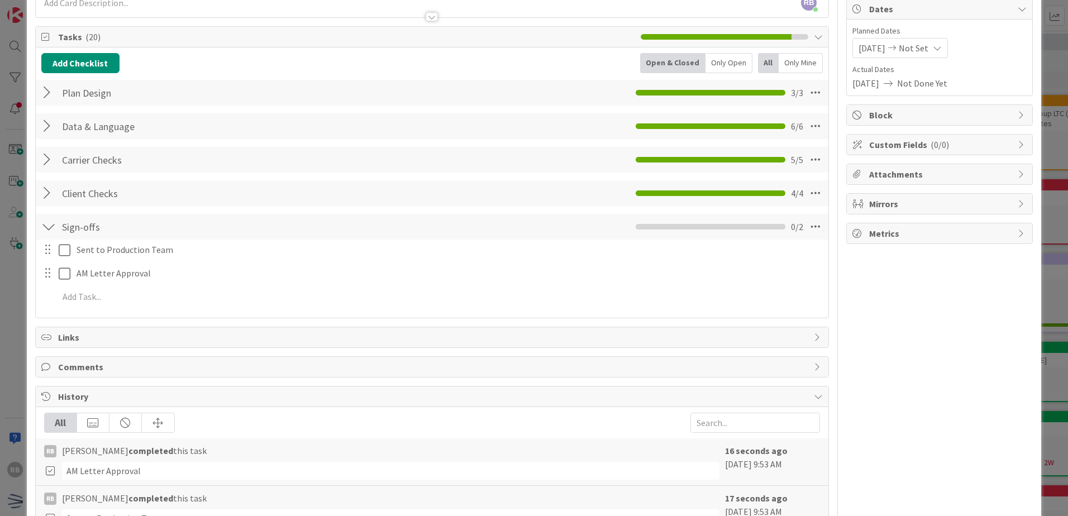
click at [929, 334] on div "RB Owner JD Individual Letters Dates Planned Dates [DATE] Not Set Actual Dates …" at bounding box center [940, 316] width 187 height 769
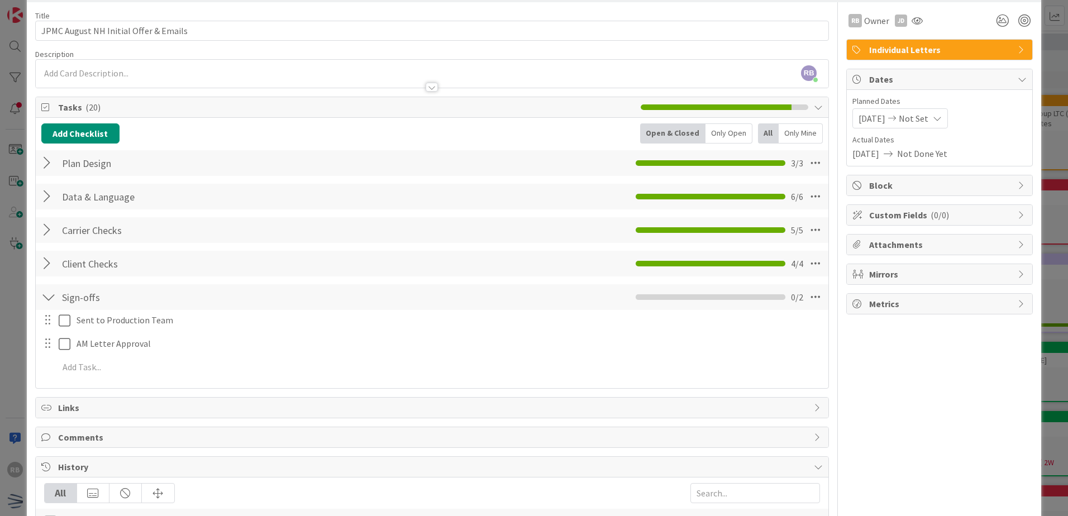
scroll to position [0, 0]
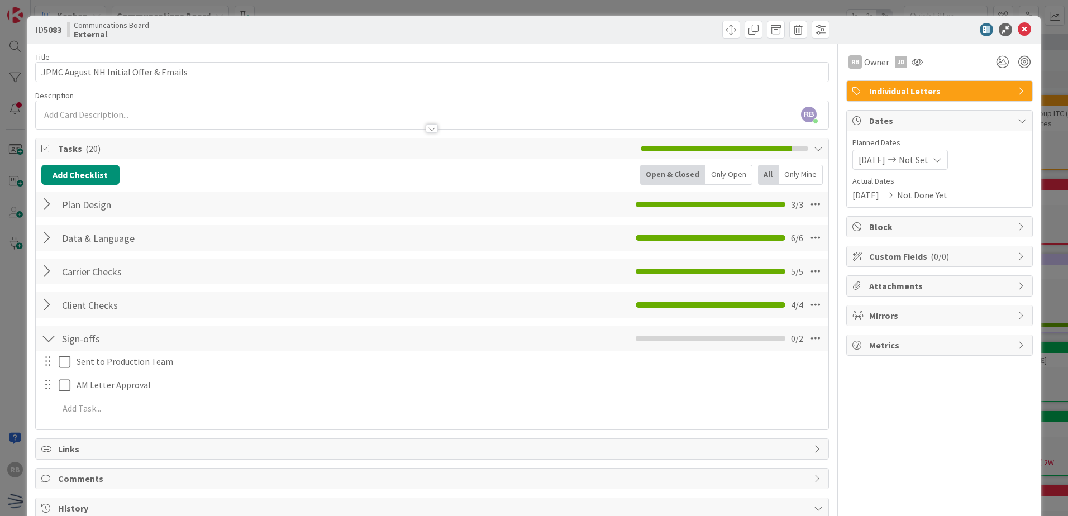
click at [49, 306] on div at bounding box center [48, 305] width 15 height 20
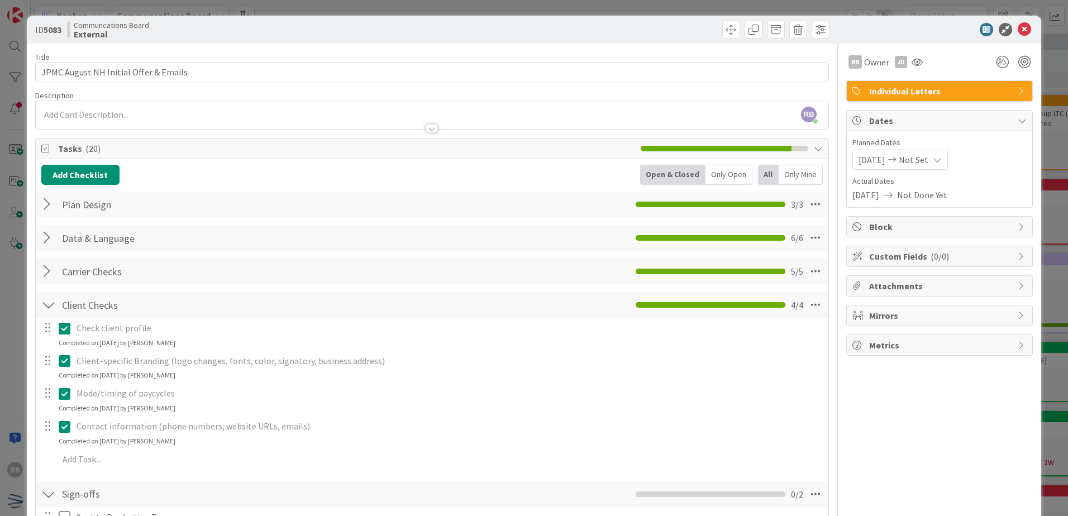
click at [53, 269] on div at bounding box center [48, 272] width 15 height 20
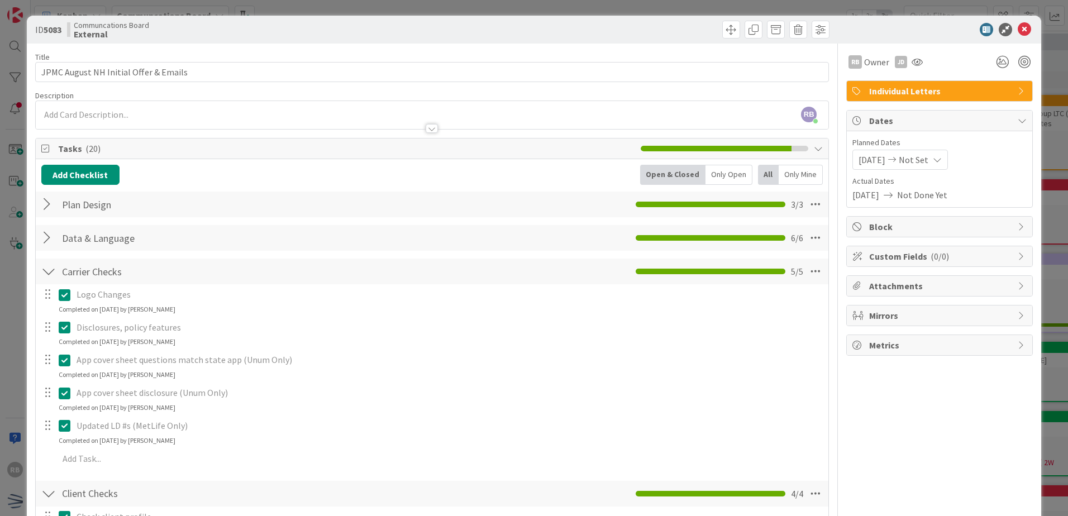
click at [52, 269] on div at bounding box center [48, 272] width 15 height 20
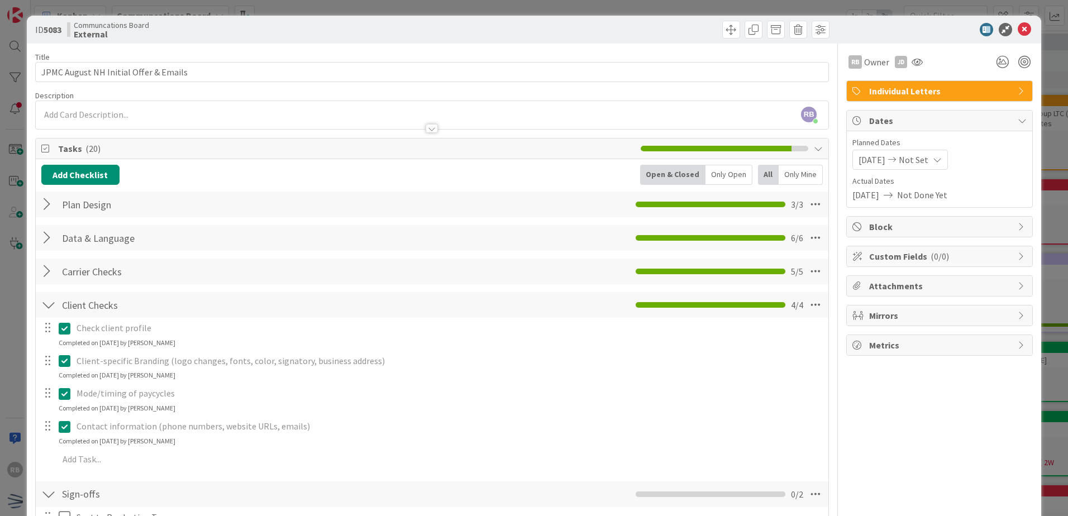
click at [53, 311] on div at bounding box center [48, 305] width 15 height 20
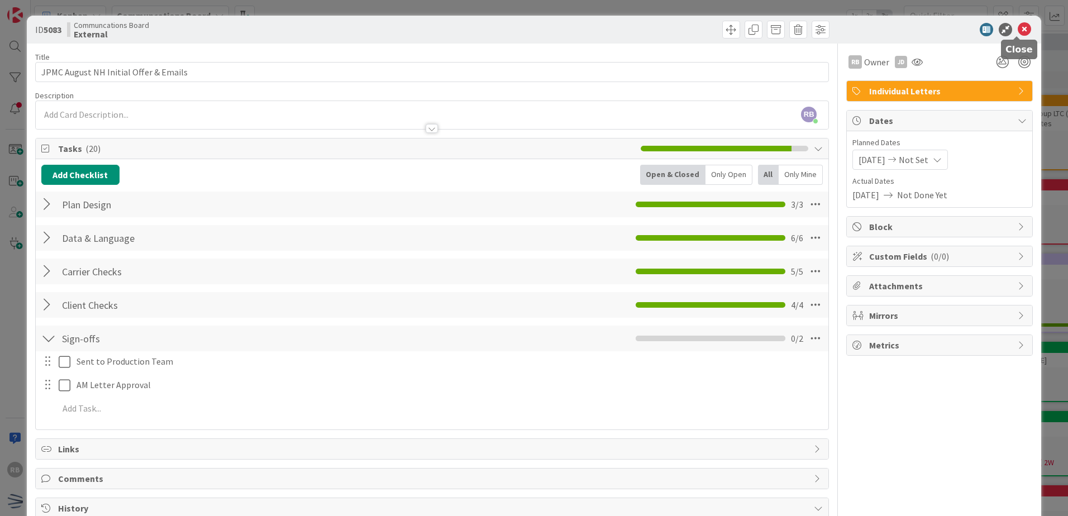
click at [1020, 32] on icon at bounding box center [1024, 29] width 13 height 13
